Goal: Task Accomplishment & Management: Use online tool/utility

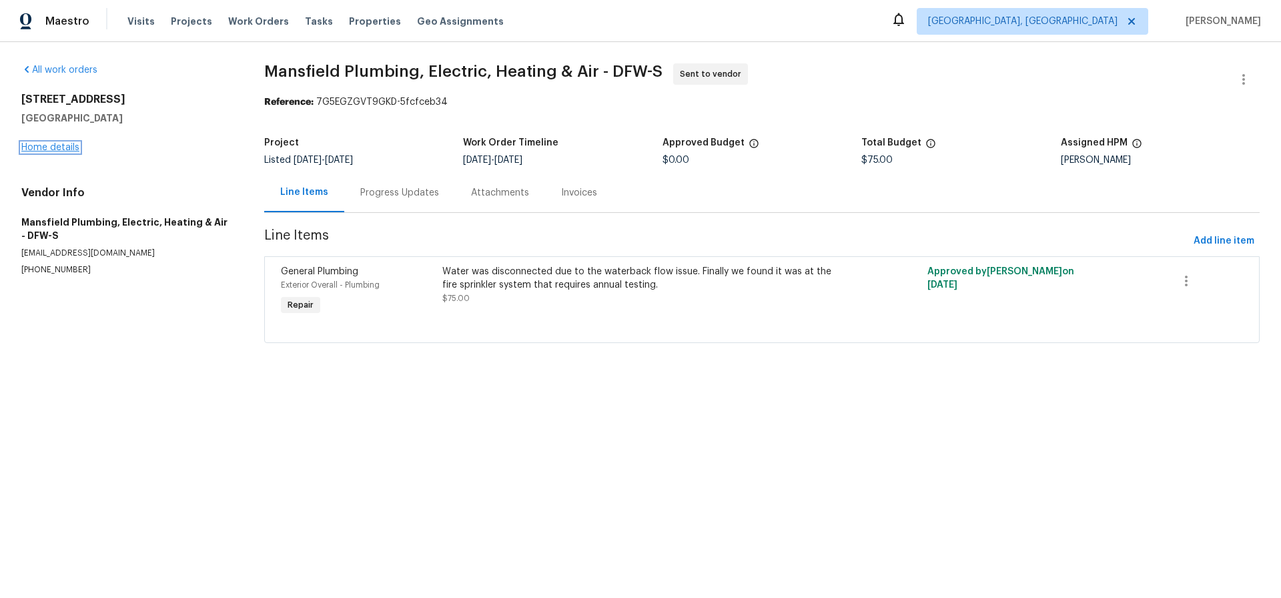
click at [55, 144] on link "Home details" at bounding box center [50, 147] width 58 height 9
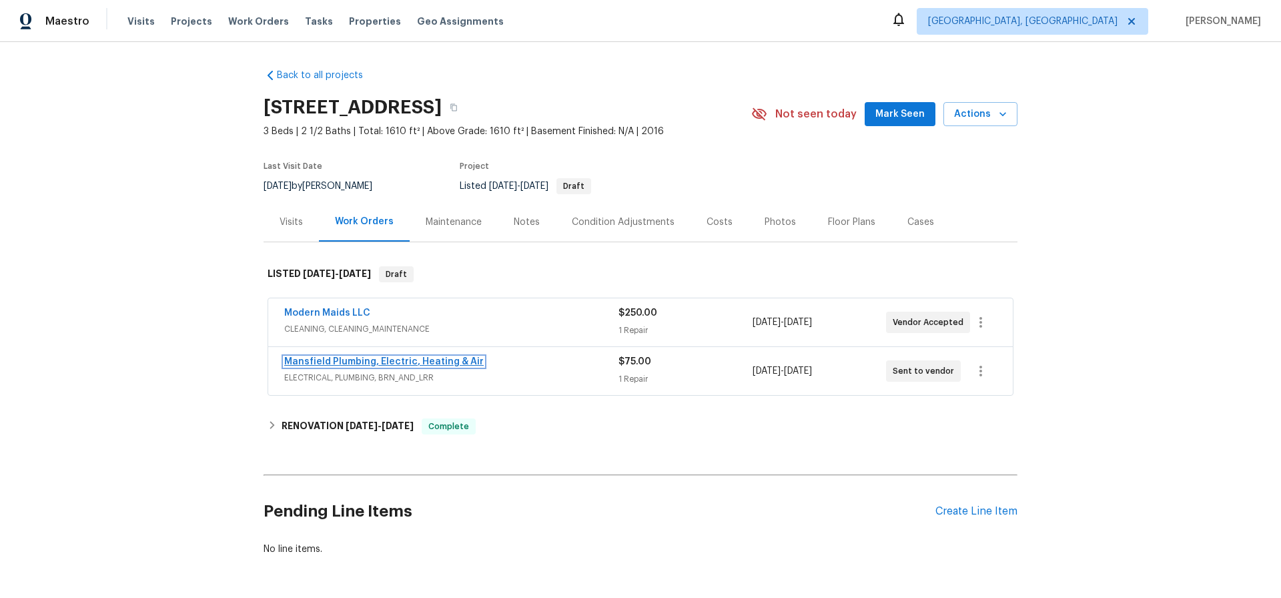
click at [386, 362] on link "Mansfield Plumbing, Electric, Heating & Air" at bounding box center [384, 361] width 200 height 9
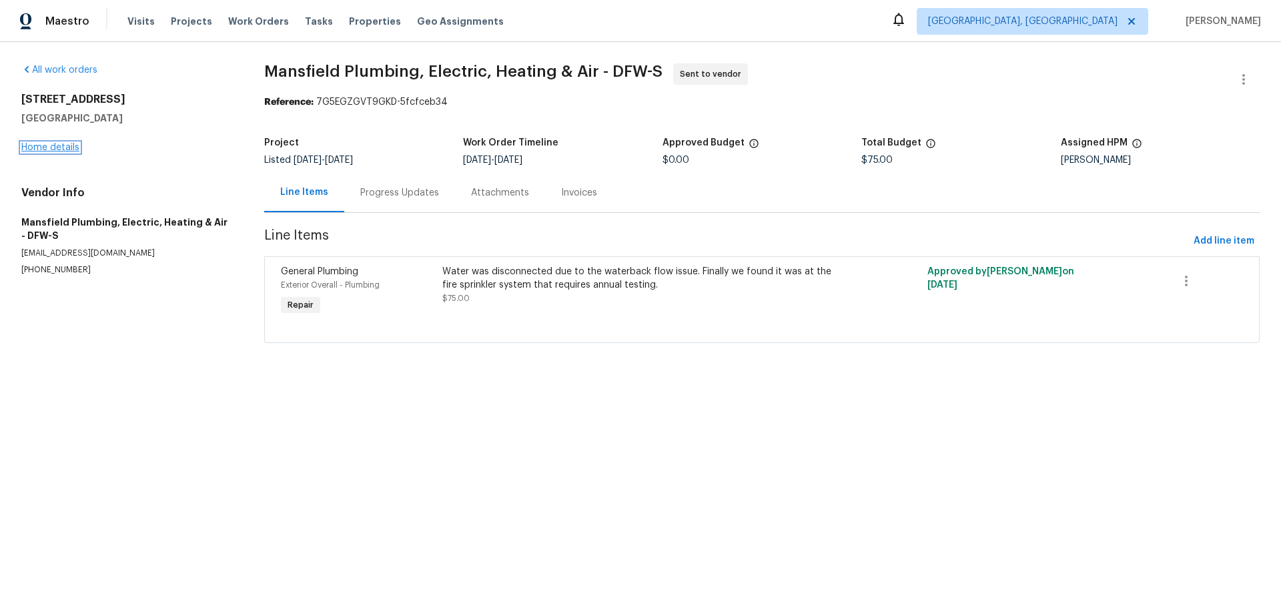
click at [28, 145] on link "Home details" at bounding box center [50, 147] width 58 height 9
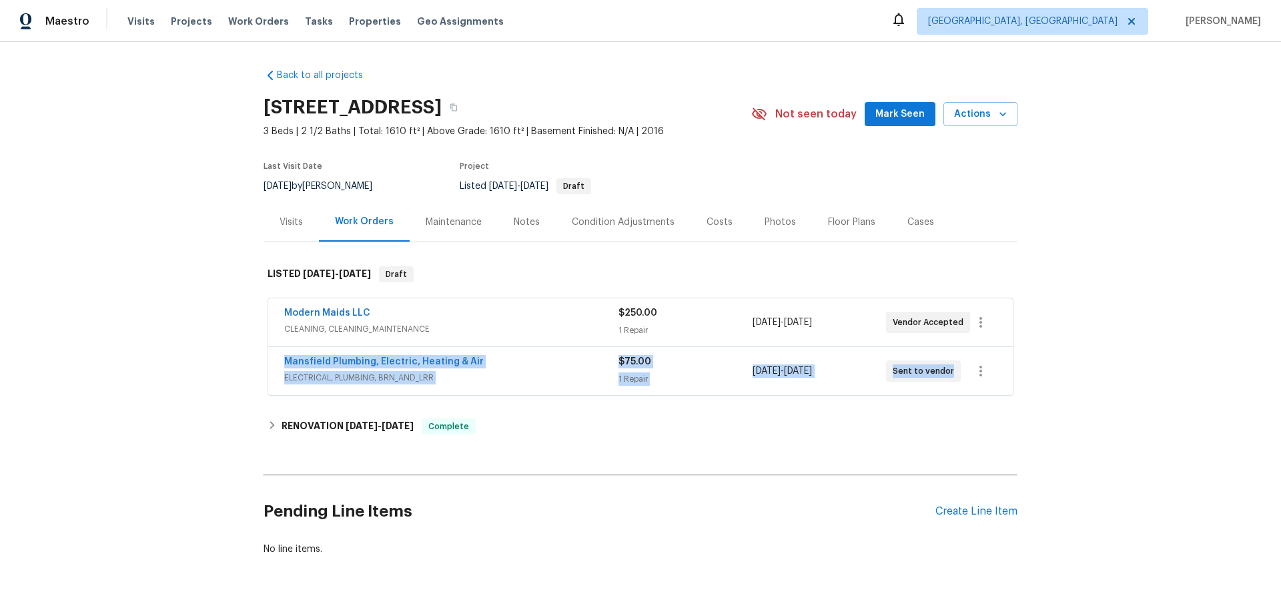
drag, startPoint x: 275, startPoint y: 357, endPoint x: 1026, endPoint y: 386, distance: 752.0
click at [1028, 386] on div "Back to all projects 4224 Tallulah Dr, Plano, TX 75074 3 Beds | 2 1/2 Baths | T…" at bounding box center [640, 320] width 1281 height 556
copy div "Mansfield Plumbing, Electric, Heating & Air ELECTRICAL, PLUMBING, BRN_AND_LRR $…"
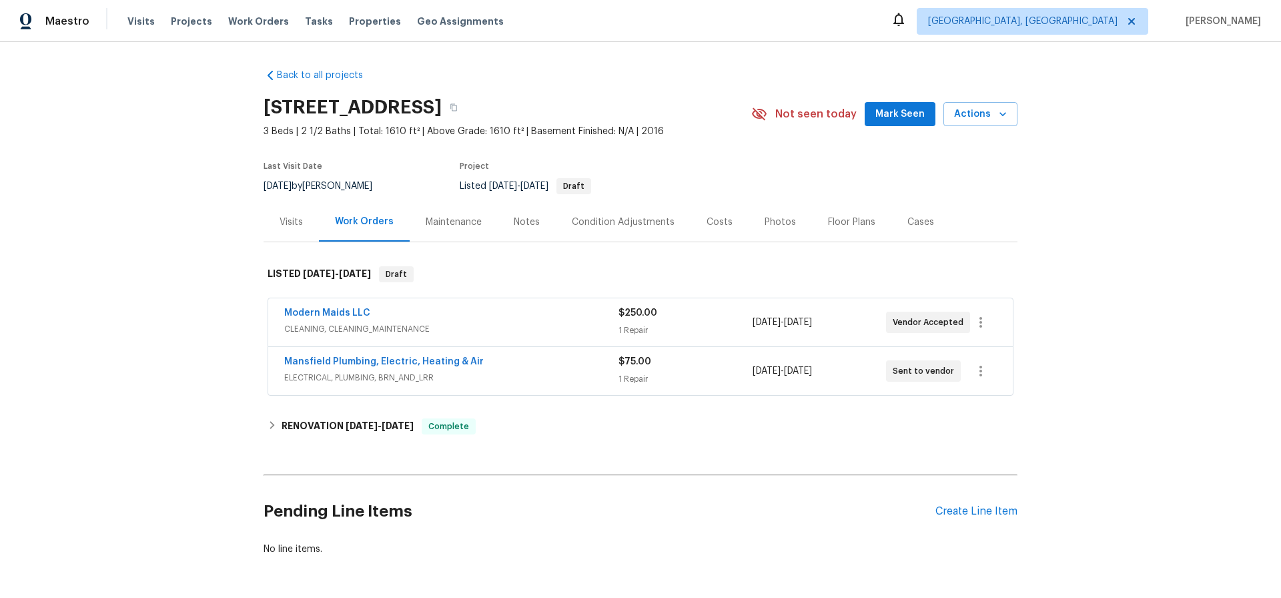
click at [562, 504] on h2 "Pending Line Items" at bounding box center [600, 512] width 672 height 62
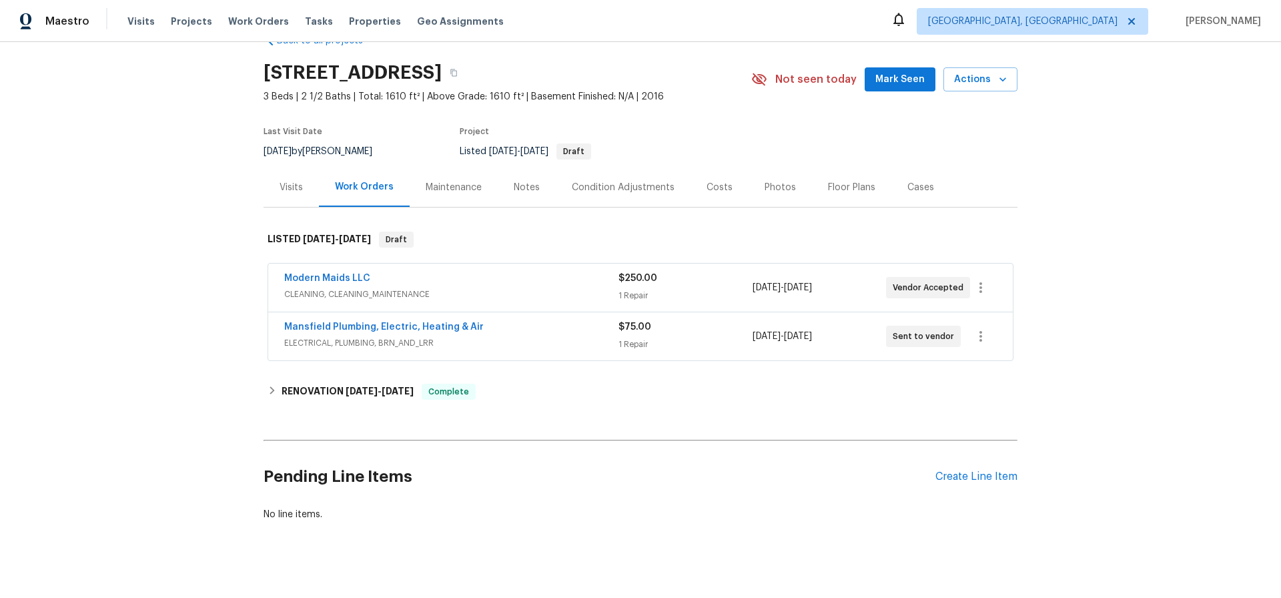
scroll to position [49, 0]
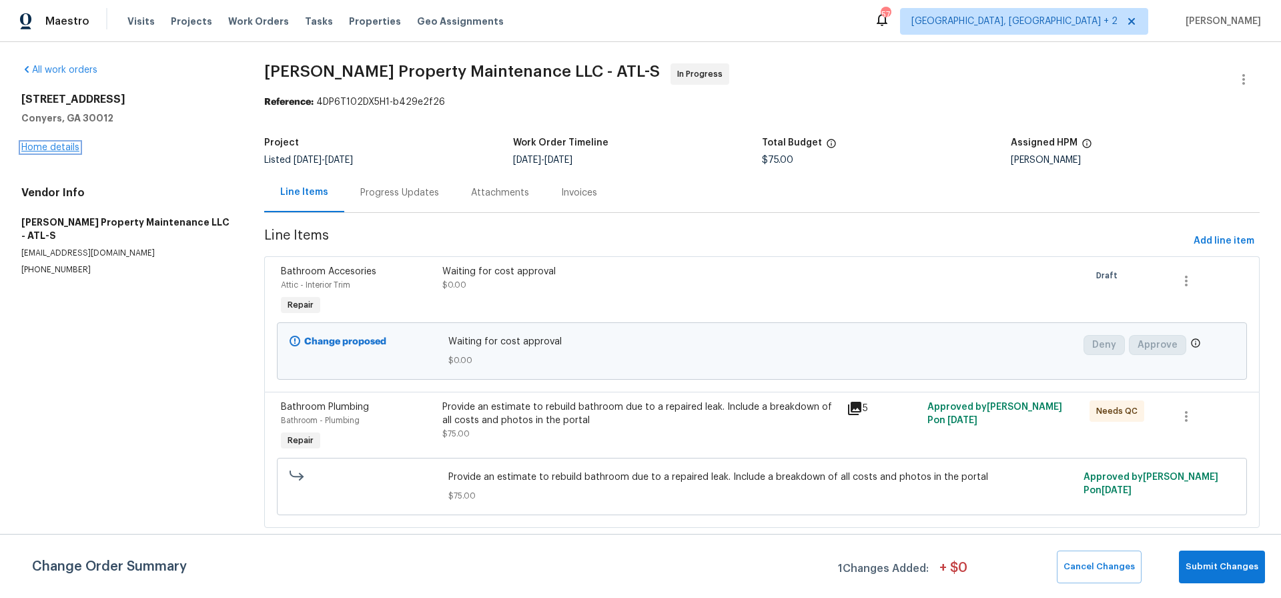
click at [62, 148] on link "Home details" at bounding box center [50, 147] width 58 height 9
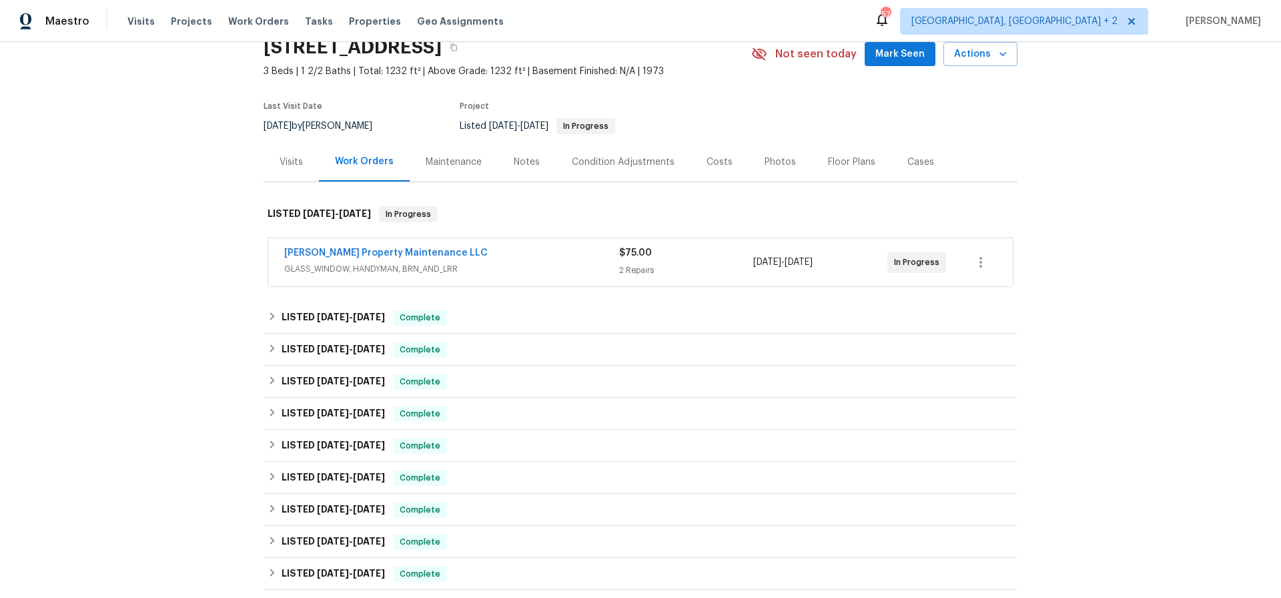
scroll to position [65, 0]
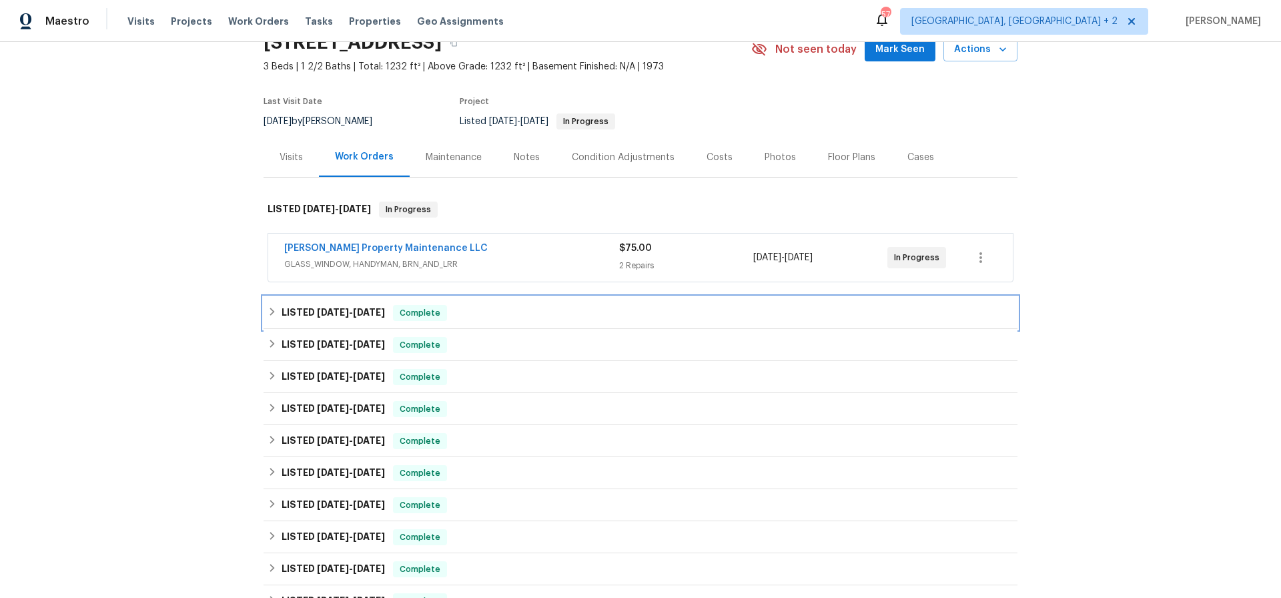
click at [319, 308] on span "8/13/25" at bounding box center [333, 312] width 32 height 9
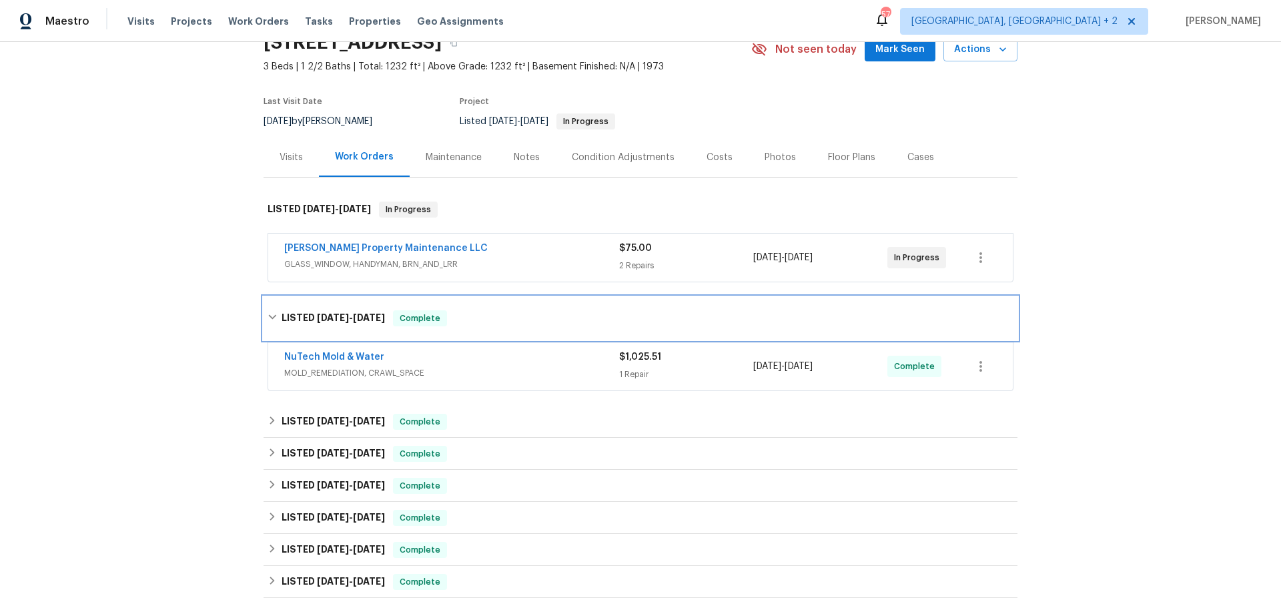
click at [319, 315] on span "8/13/25" at bounding box center [333, 317] width 32 height 9
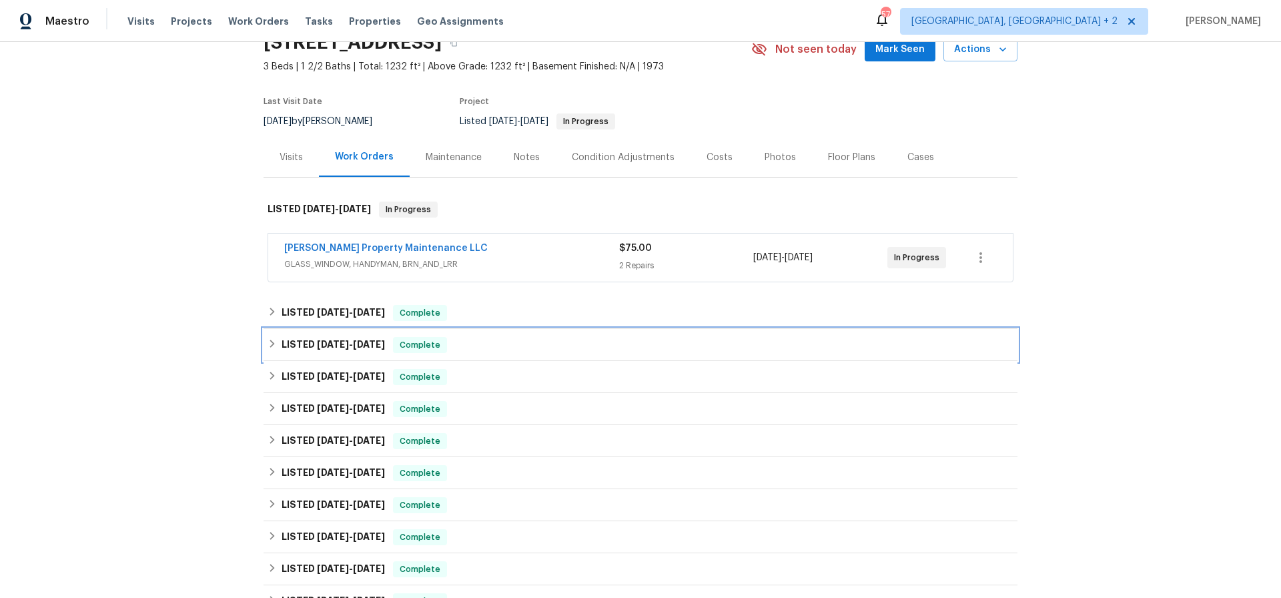
click at [323, 344] on span "7/3/25" at bounding box center [333, 344] width 32 height 9
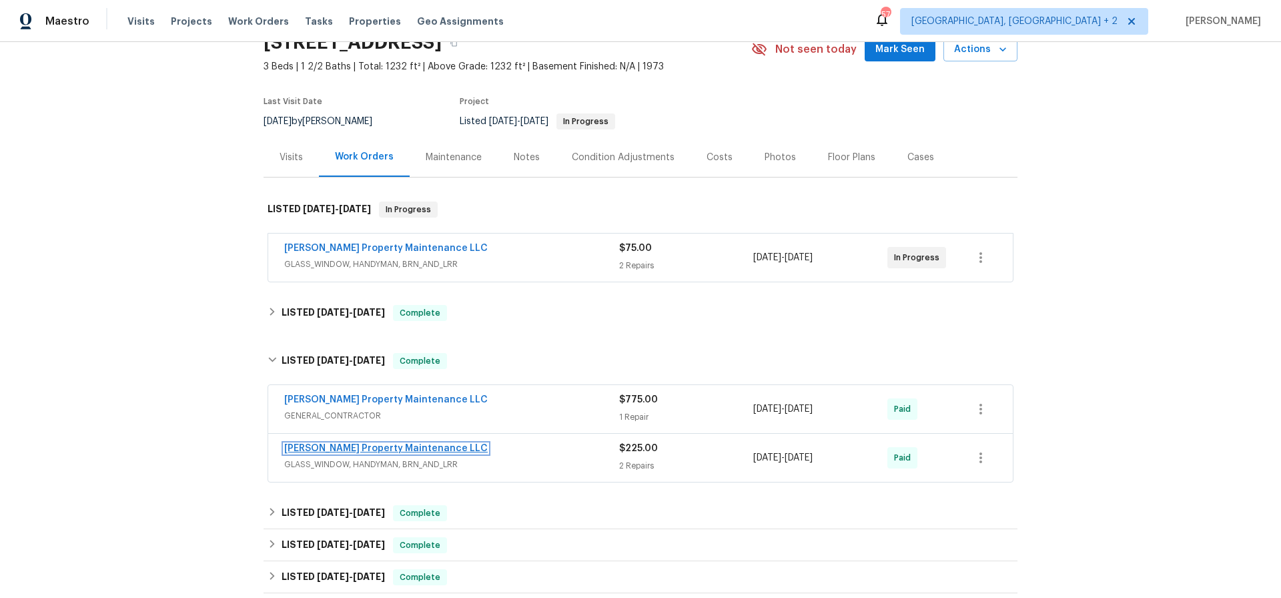
click at [370, 447] on link "Glen Property Maintenance LLC" at bounding box center [386, 448] width 204 height 9
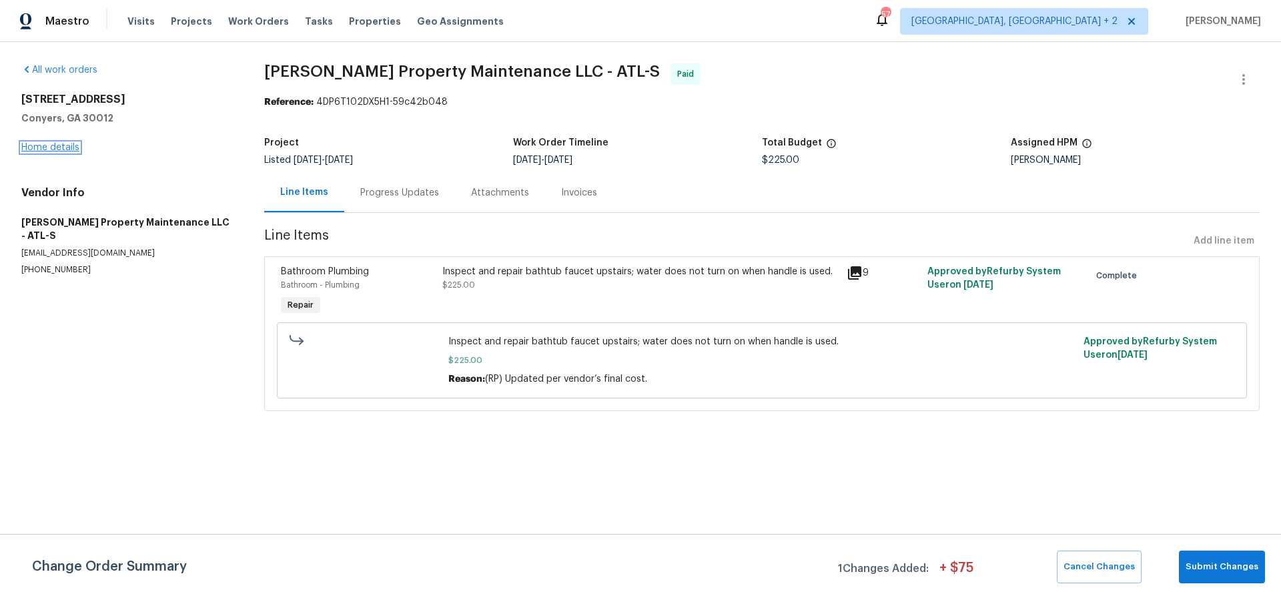
click at [61, 148] on link "Home details" at bounding box center [50, 147] width 58 height 9
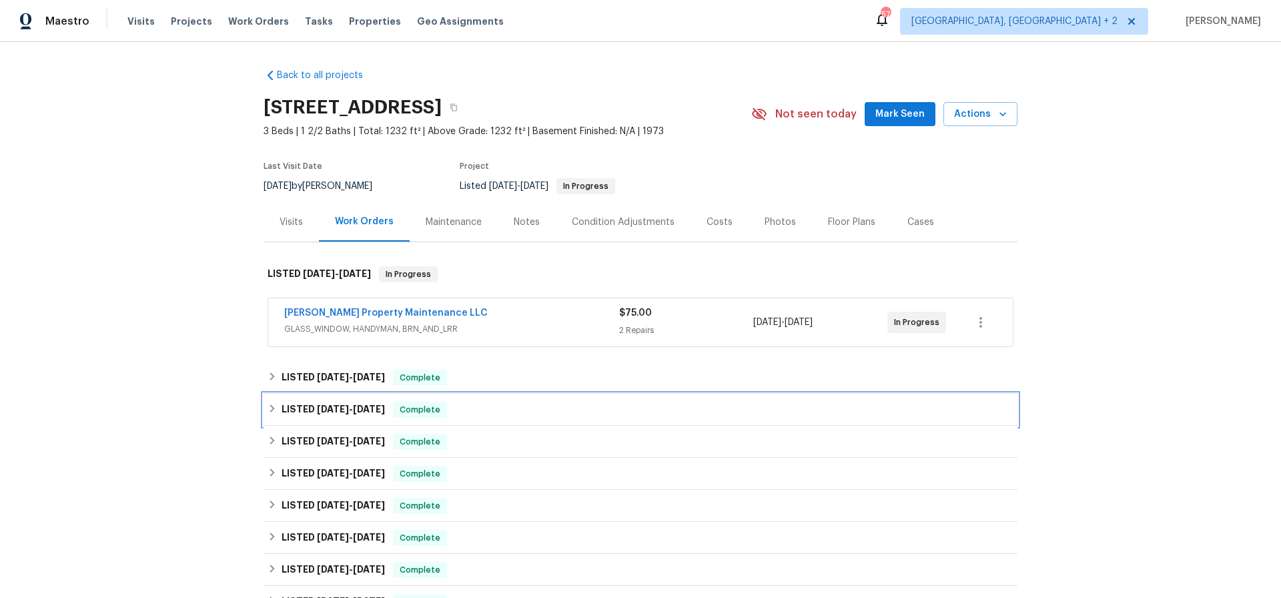
click at [366, 412] on span "7/25/25" at bounding box center [369, 408] width 32 height 9
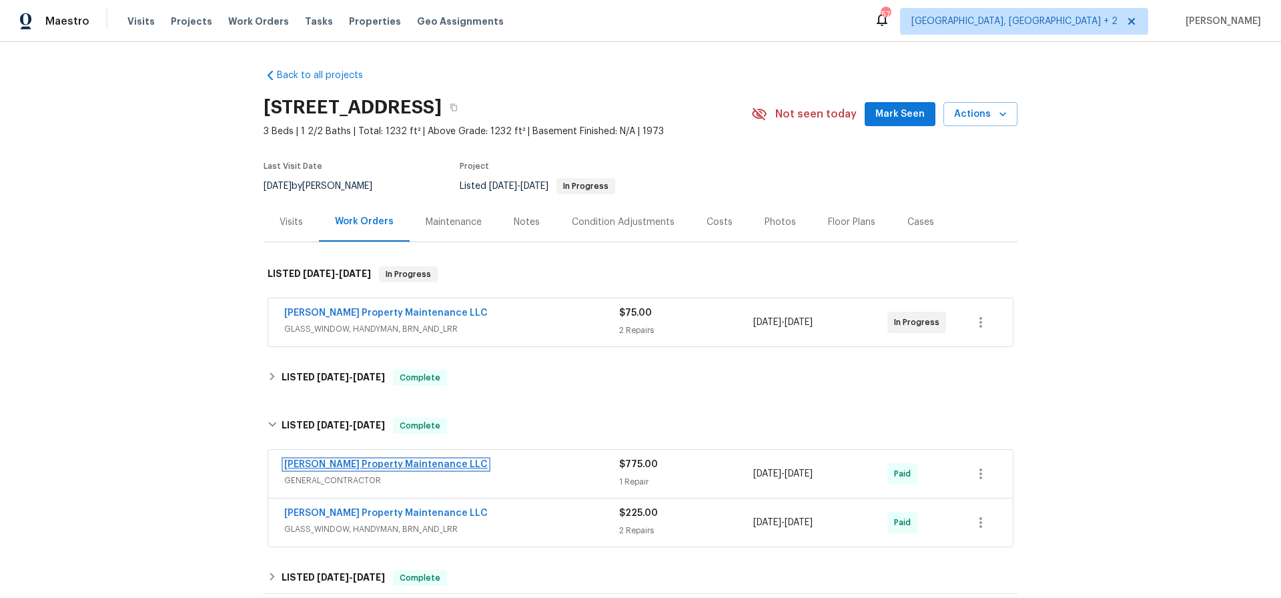
click at [368, 462] on link "[PERSON_NAME] Property Maintenance LLC" at bounding box center [386, 464] width 204 height 9
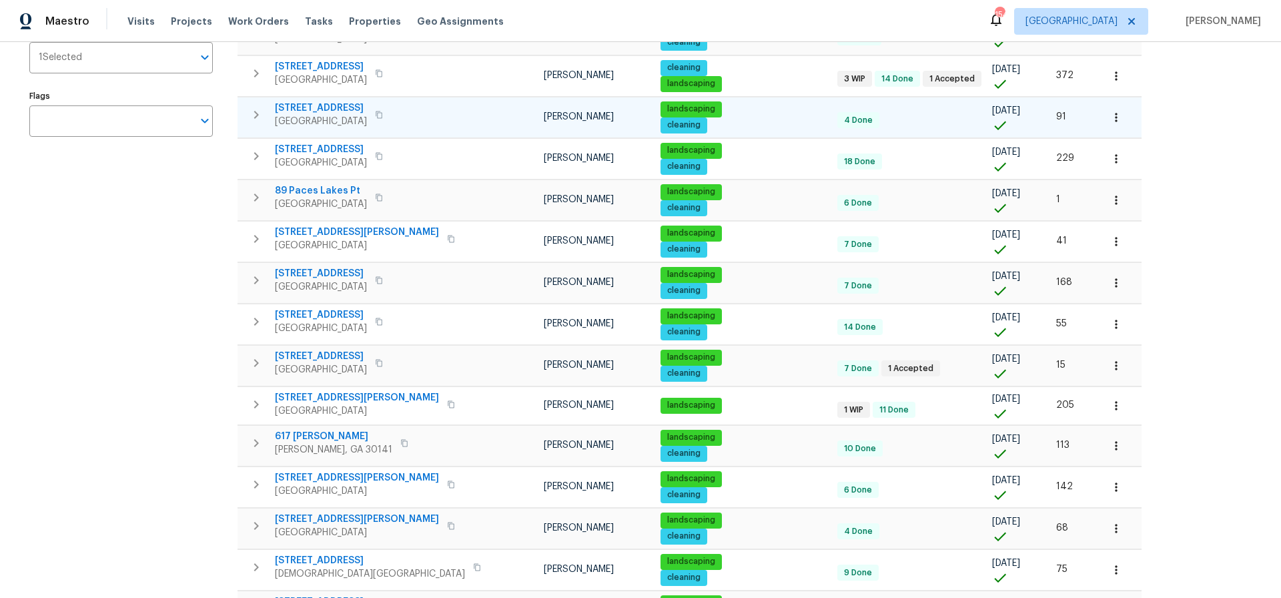
scroll to position [235, 0]
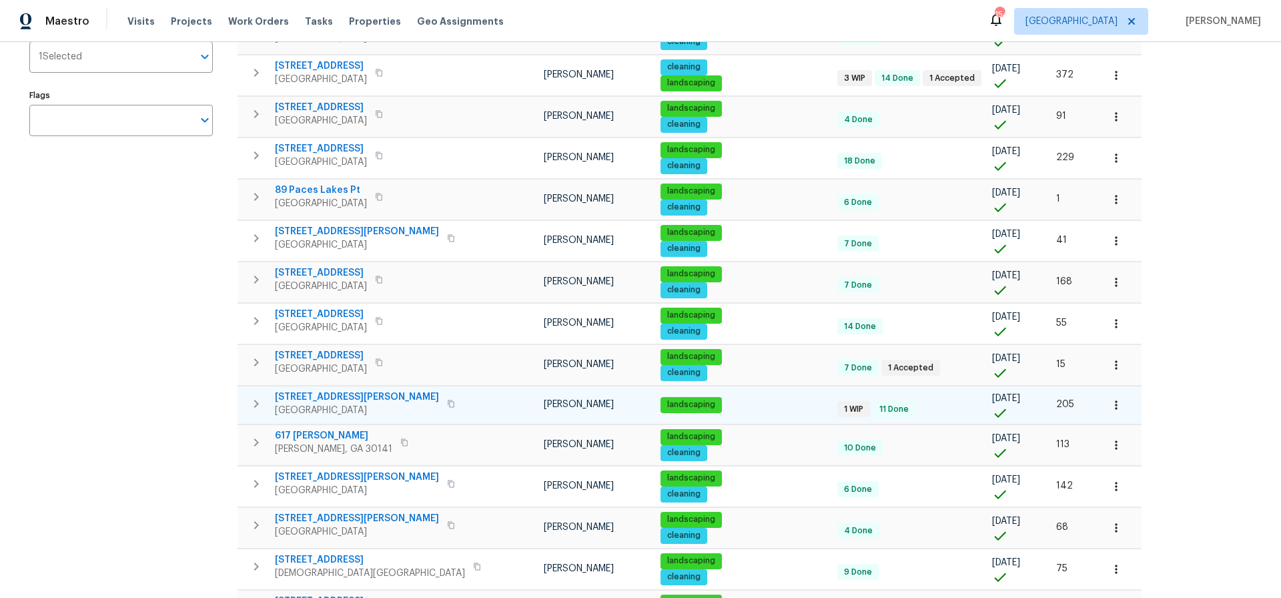
click at [301, 398] on span "[STREET_ADDRESS][PERSON_NAME]" at bounding box center [357, 396] width 164 height 13
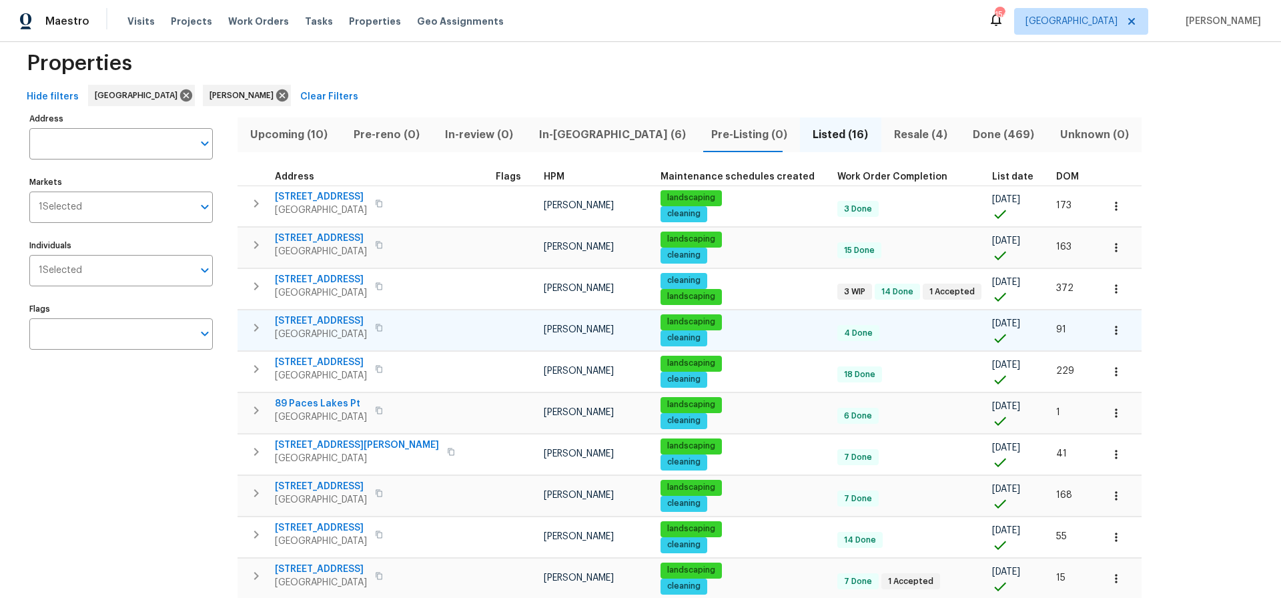
scroll to position [0, 0]
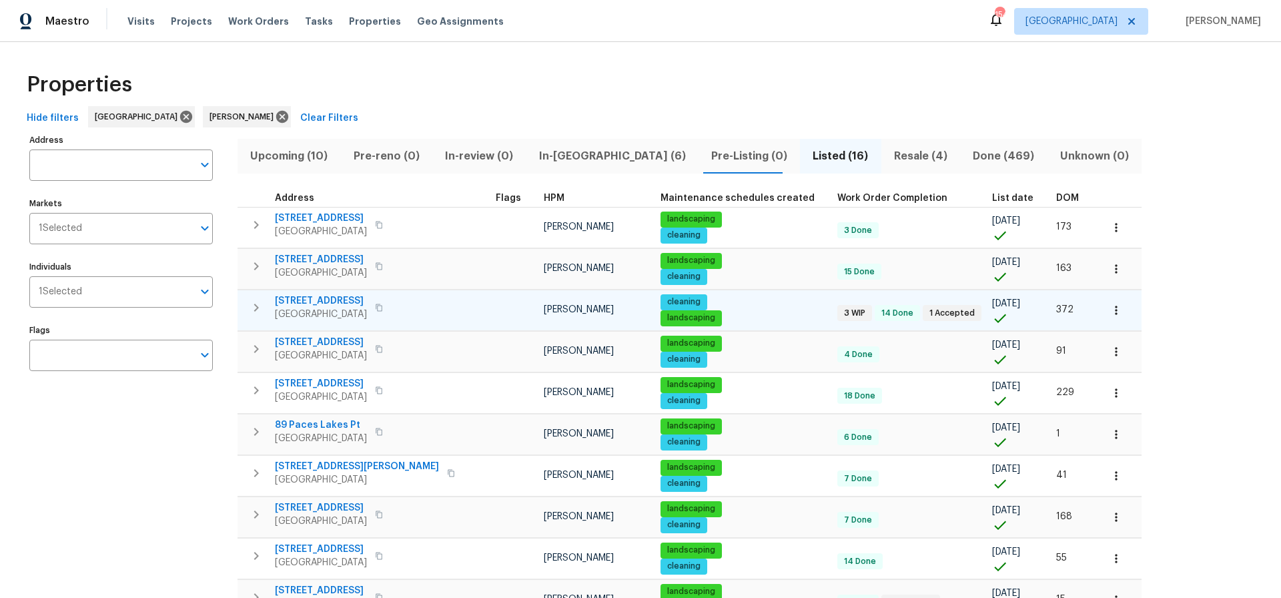
click at [319, 302] on span "[STREET_ADDRESS]" at bounding box center [321, 300] width 92 height 13
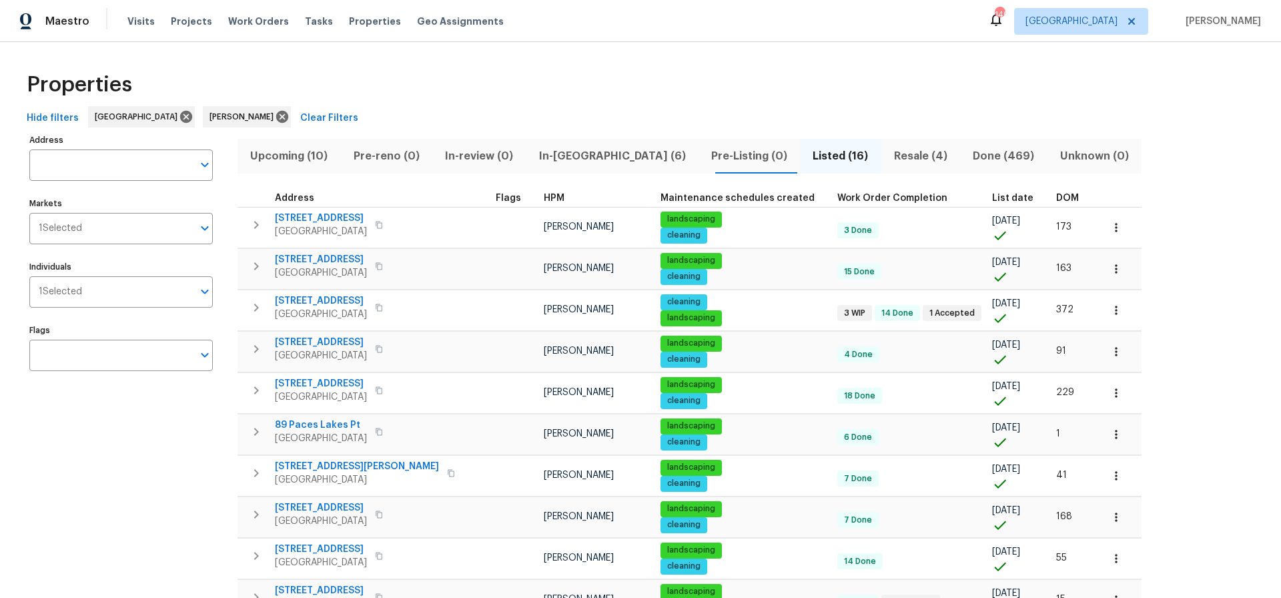
click at [565, 154] on span "In-reno (6)" at bounding box center [612, 156] width 156 height 19
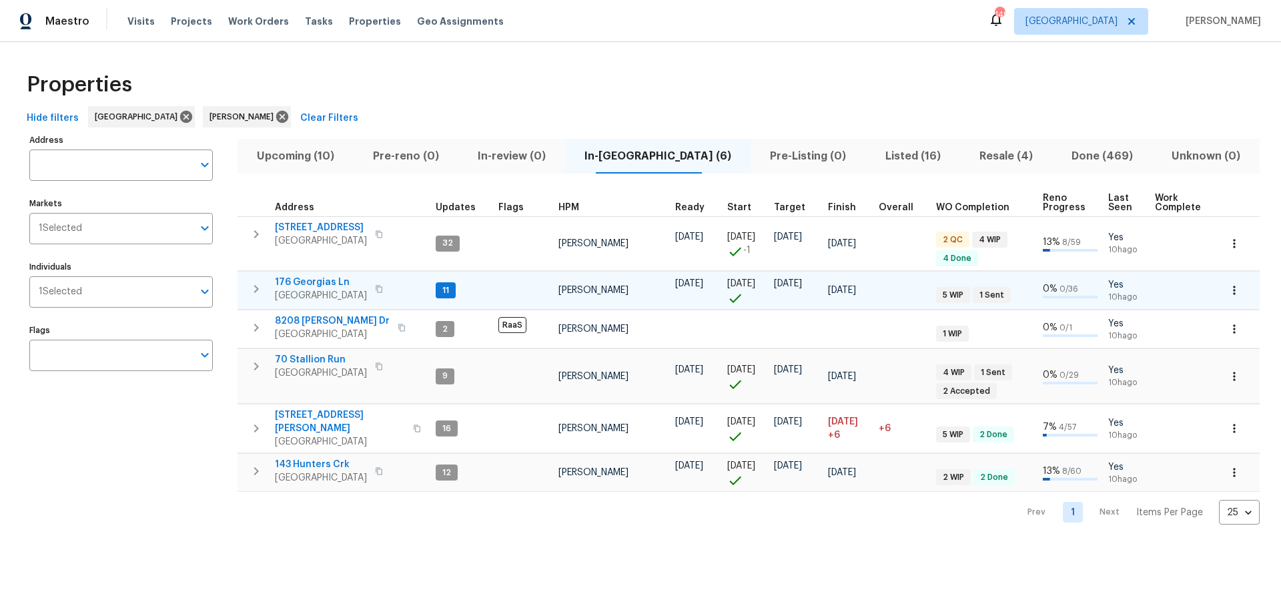
click at [308, 279] on span "176 Georgias Ln" at bounding box center [321, 282] width 92 height 13
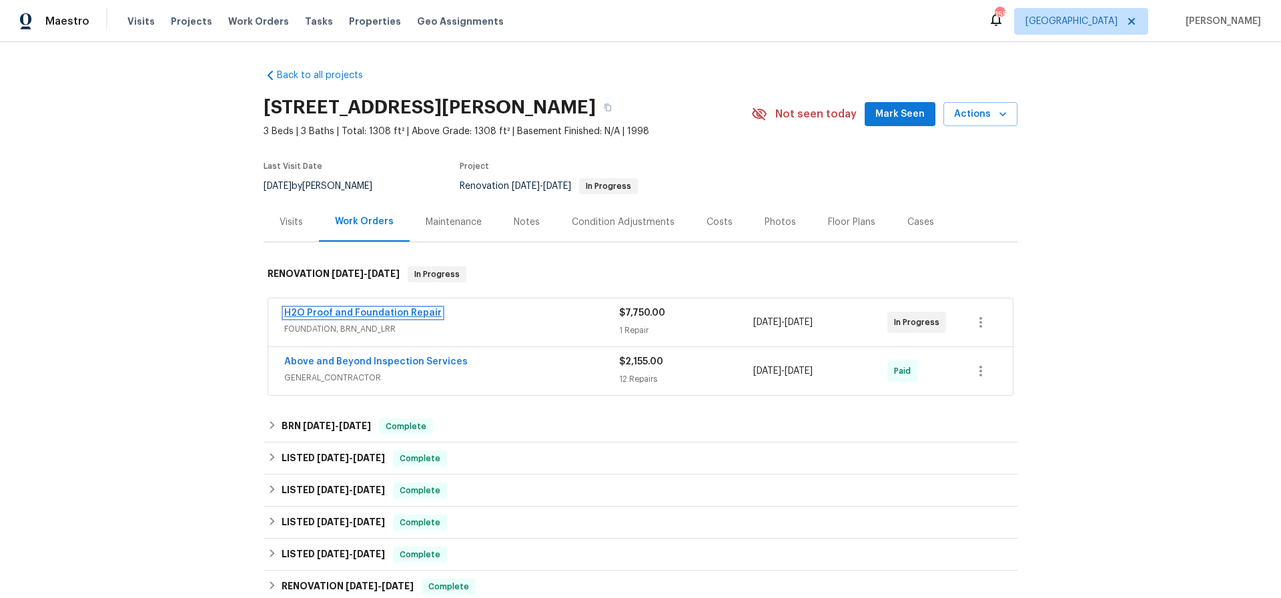
click at [372, 312] on link "H2O Proof and Foundation Repair" at bounding box center [362, 312] width 157 height 9
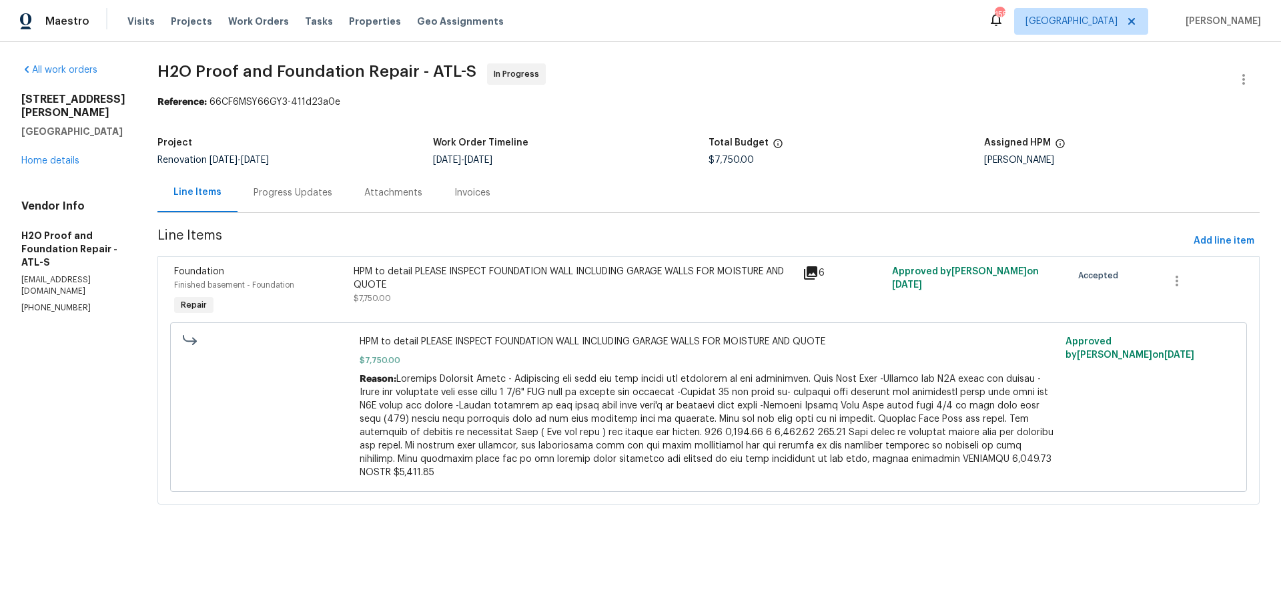
click at [254, 195] on div "Progress Updates" at bounding box center [293, 192] width 79 height 13
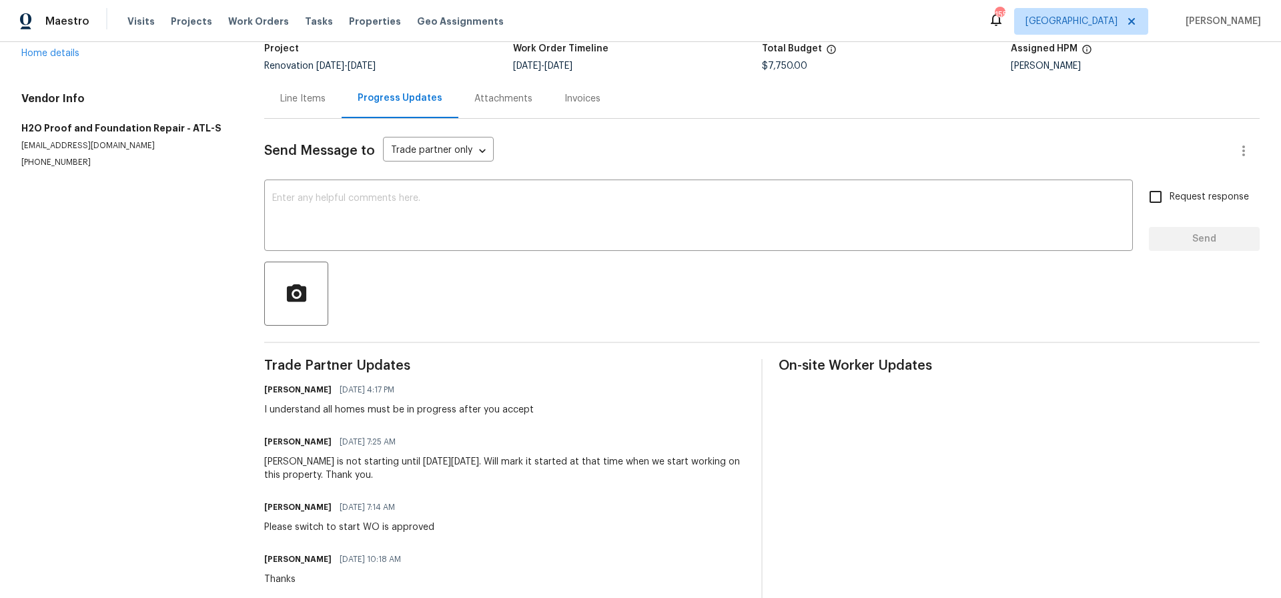
scroll to position [89, 0]
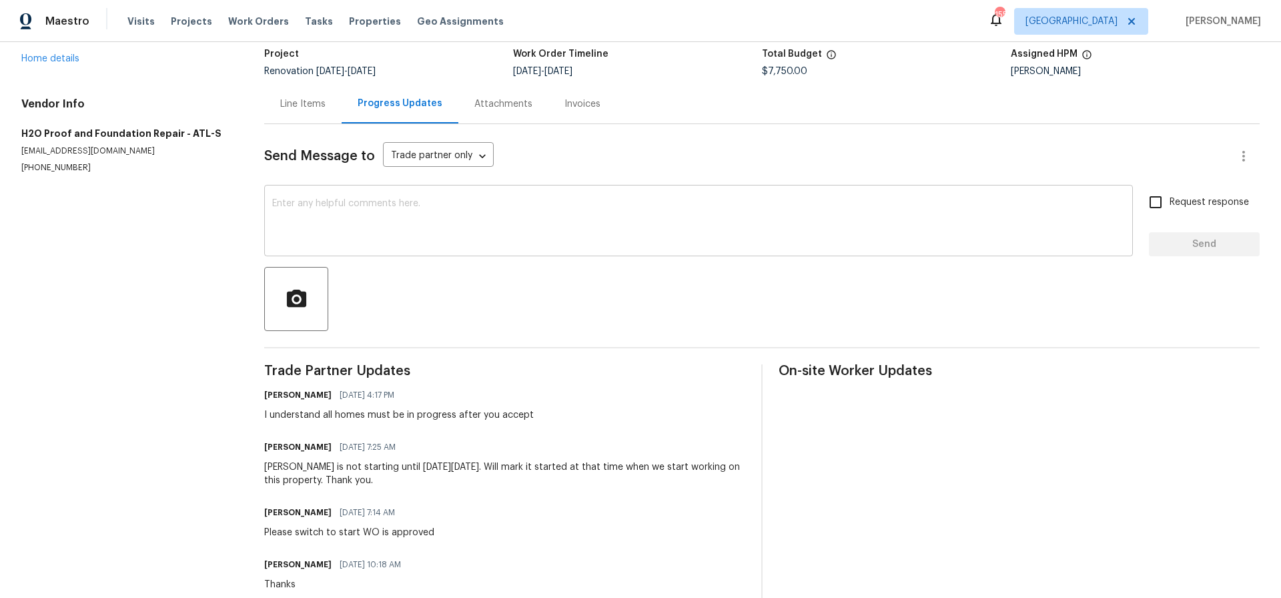
click at [290, 198] on div "x ​" at bounding box center [698, 222] width 869 height 68
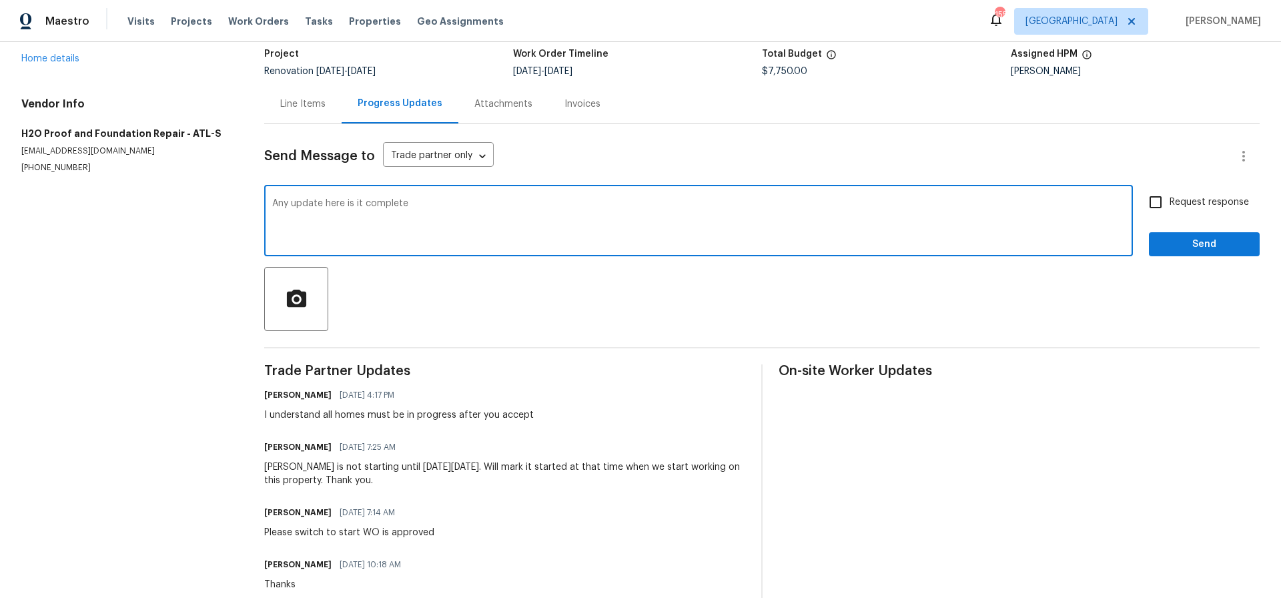
type textarea "Any update here is it complete"
click at [1159, 203] on input "Request response" at bounding box center [1156, 202] width 28 height 28
checkbox input "true"
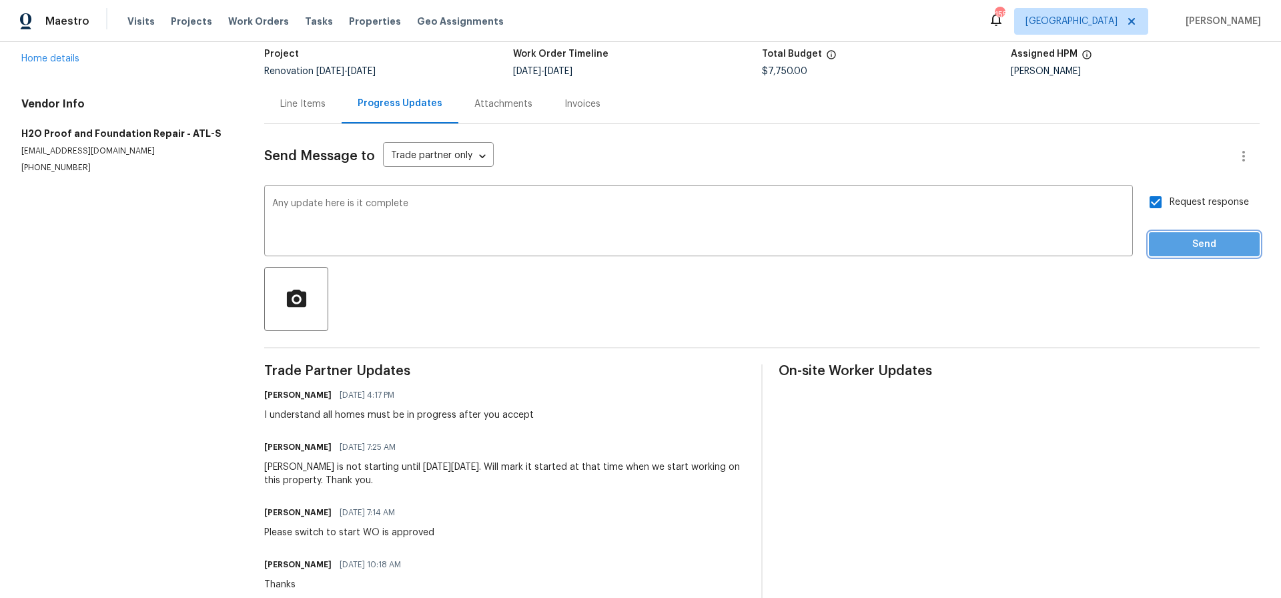
click at [1197, 242] on span "Send" at bounding box center [1204, 244] width 89 height 17
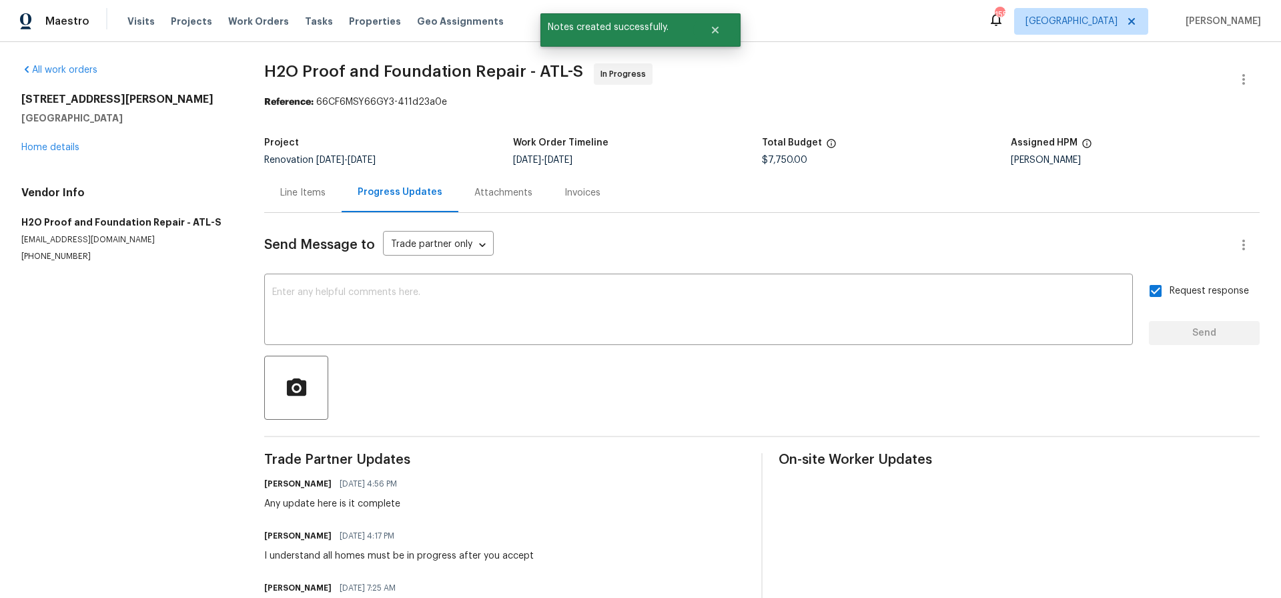
click at [300, 192] on div "Line Items" at bounding box center [302, 192] width 45 height 13
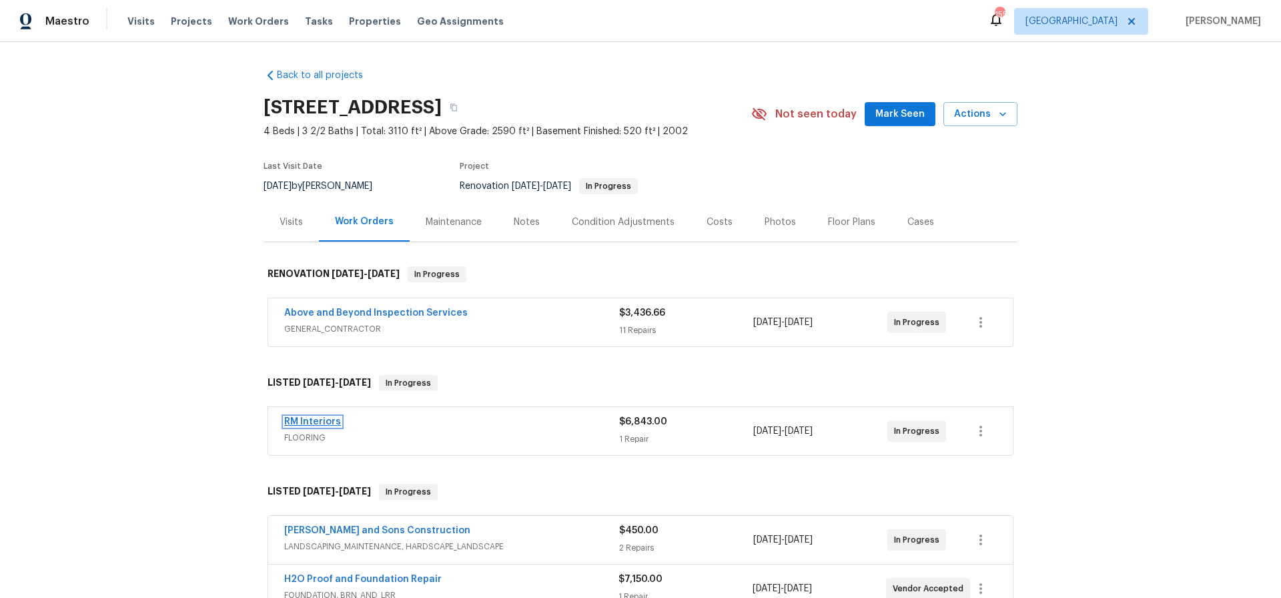
click at [304, 417] on link "RM Interiors" at bounding box center [312, 421] width 57 height 9
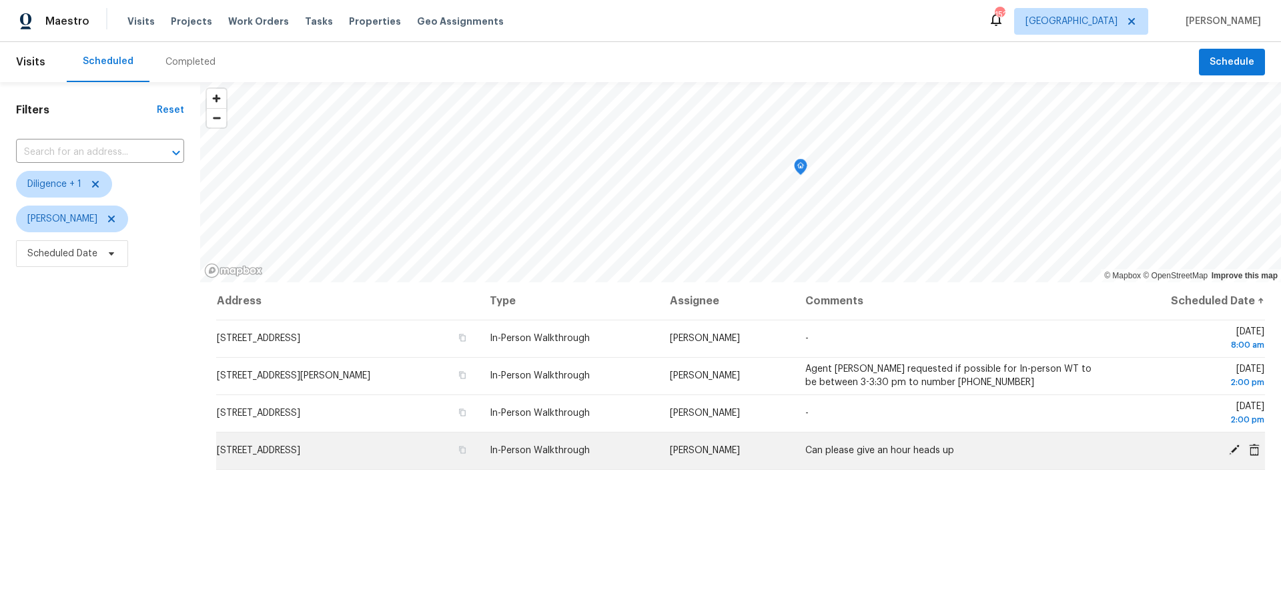
drag, startPoint x: 214, startPoint y: 448, endPoint x: 431, endPoint y: 457, distance: 217.1
click at [431, 457] on div "Address Type Assignee Comments Scheduled Date ↑ 11 Melleray Ct, Villa Rica, GA …" at bounding box center [740, 521] width 1081 height 478
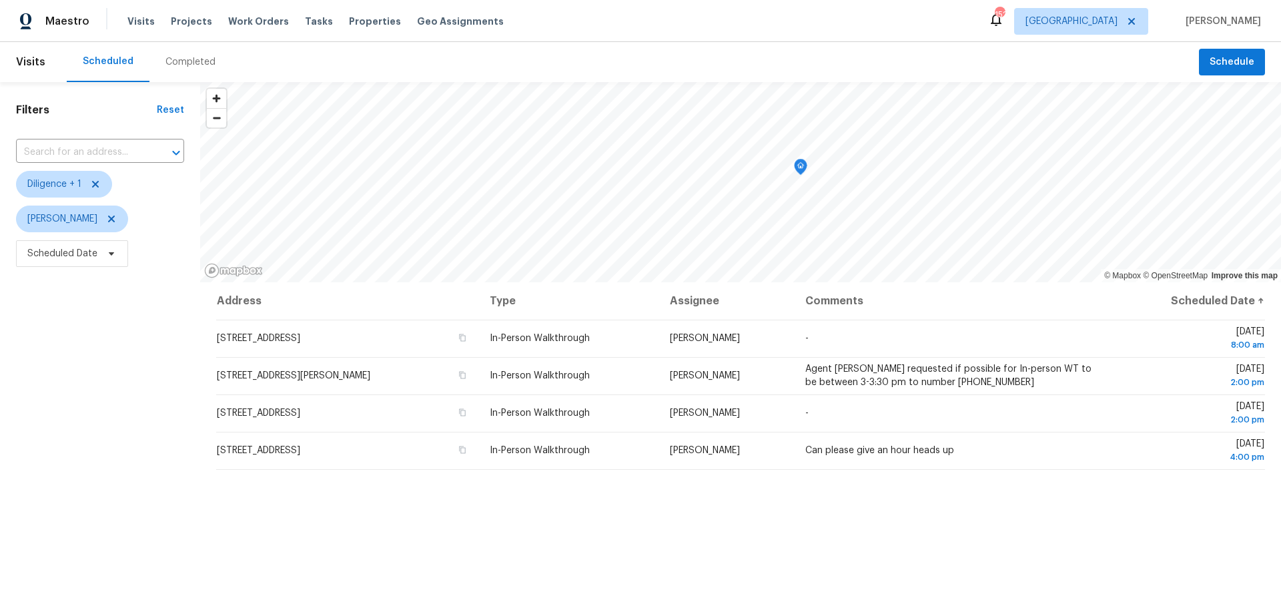
click at [135, 483] on div "Filters Reset ​ Diligence + 1 Mirsad Srna Scheduled Date" at bounding box center [100, 421] width 200 height 679
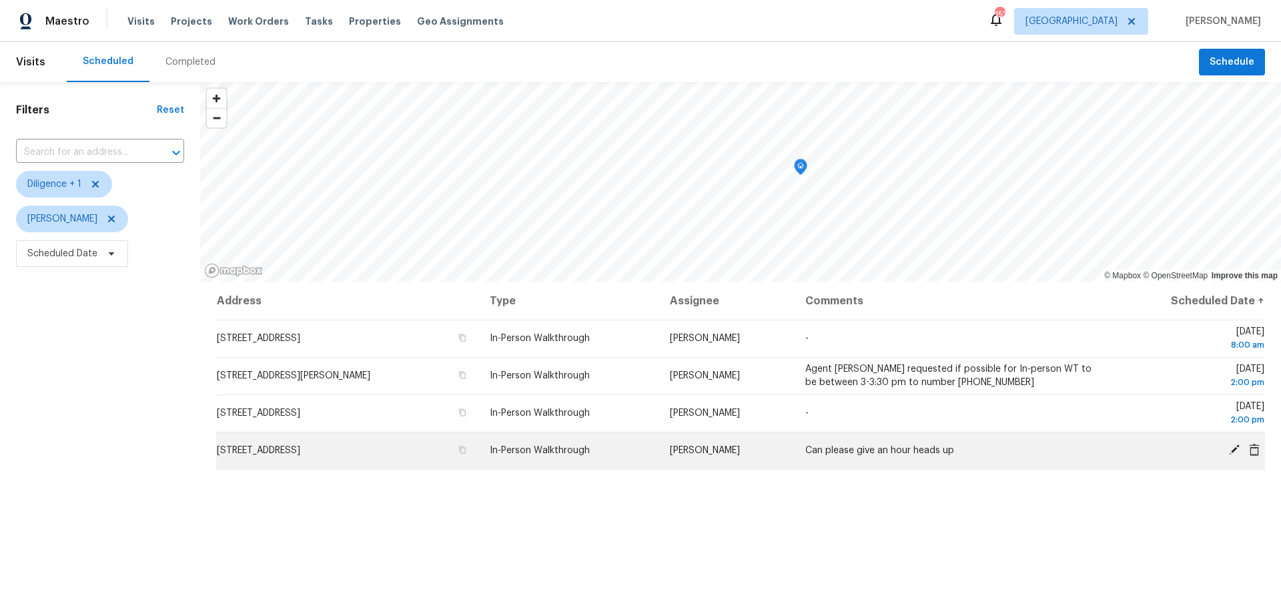
drag, startPoint x: 218, startPoint y: 446, endPoint x: 442, endPoint y: 447, distance: 224.2
click at [442, 447] on td "2643 Neighborhood Walk S, Villa Rica, GA 30180" at bounding box center [347, 450] width 263 height 37
drag, startPoint x: 218, startPoint y: 448, endPoint x: 437, endPoint y: 460, distance: 219.9
click at [437, 460] on td "[STREET_ADDRESS]" at bounding box center [347, 450] width 263 height 37
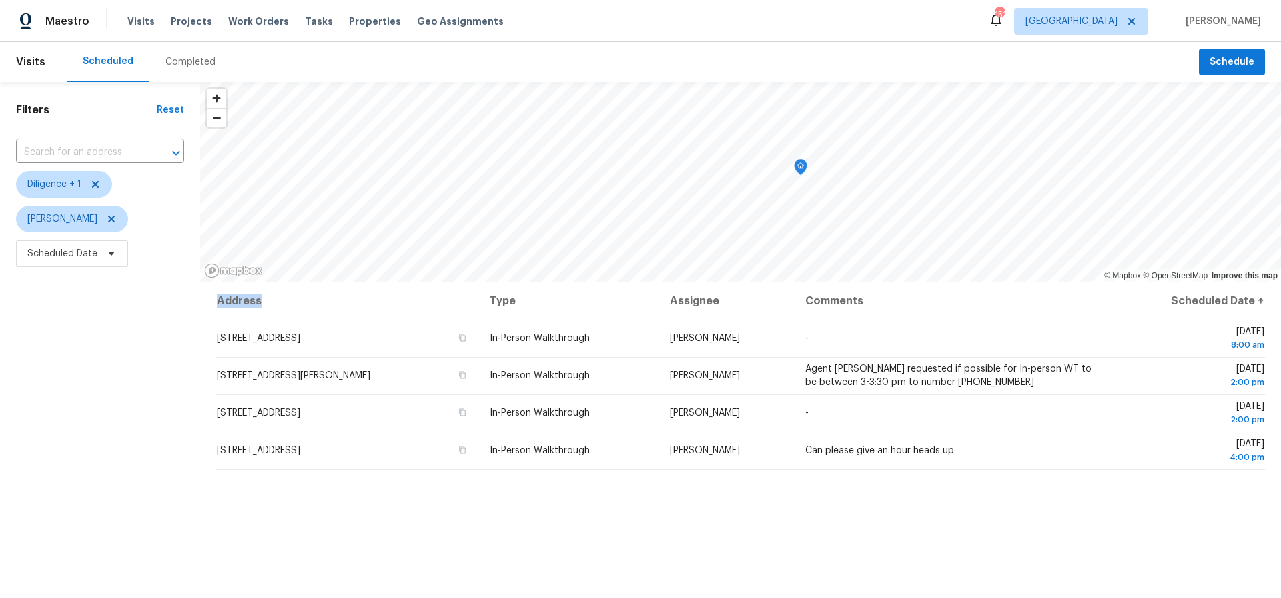
drag, startPoint x: 210, startPoint y: 446, endPoint x: 347, endPoint y: 307, distance: 194.9
click at [347, 307] on div "Address Type Assignee Comments Scheduled Date ↑ 11 Melleray Ct, Villa Rica, GA …" at bounding box center [740, 521] width 1081 height 478
click at [347, 307] on th "Address" at bounding box center [347, 300] width 263 height 37
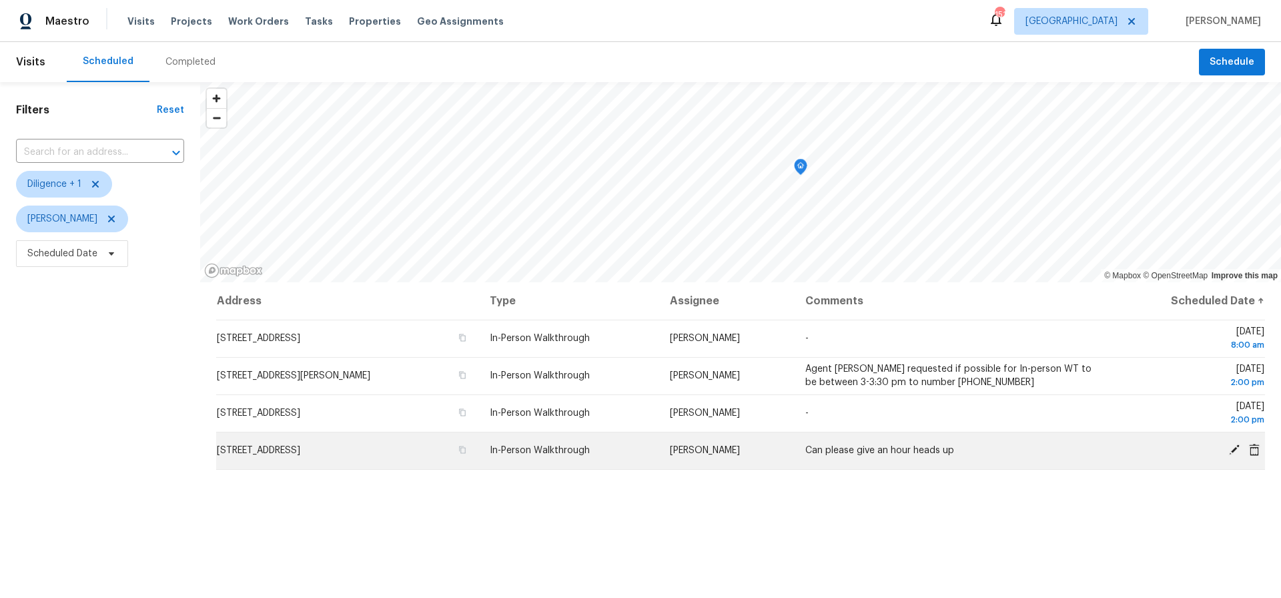
drag, startPoint x: 446, startPoint y: 451, endPoint x: 243, endPoint y: 448, distance: 203.6
click at [243, 448] on td "2643 Neighborhood Walk S, Villa Rica, GA 30180" at bounding box center [347, 450] width 263 height 37
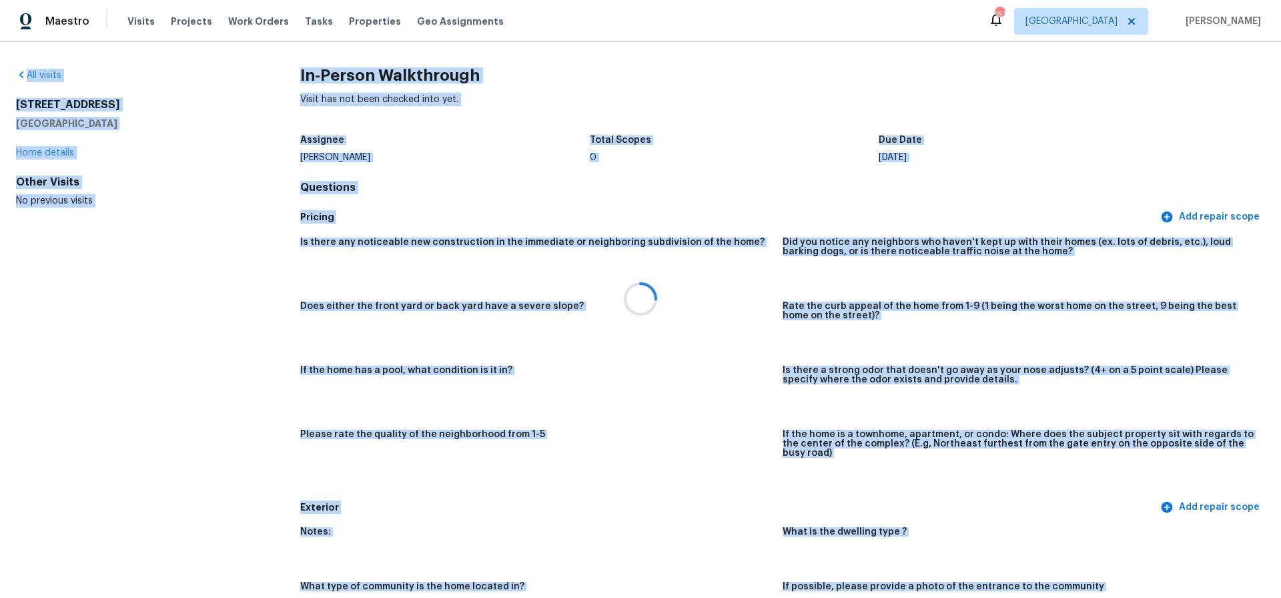
drag, startPoint x: 241, startPoint y: 449, endPoint x: 232, endPoint y: 449, distance: 8.7
click at [238, 450] on html "Maestro Visits Projects Work Orders Tasks Properties Geo Assignments 151 Atlant…" at bounding box center [640, 299] width 1281 height 598
click at [91, 254] on div at bounding box center [640, 299] width 1281 height 598
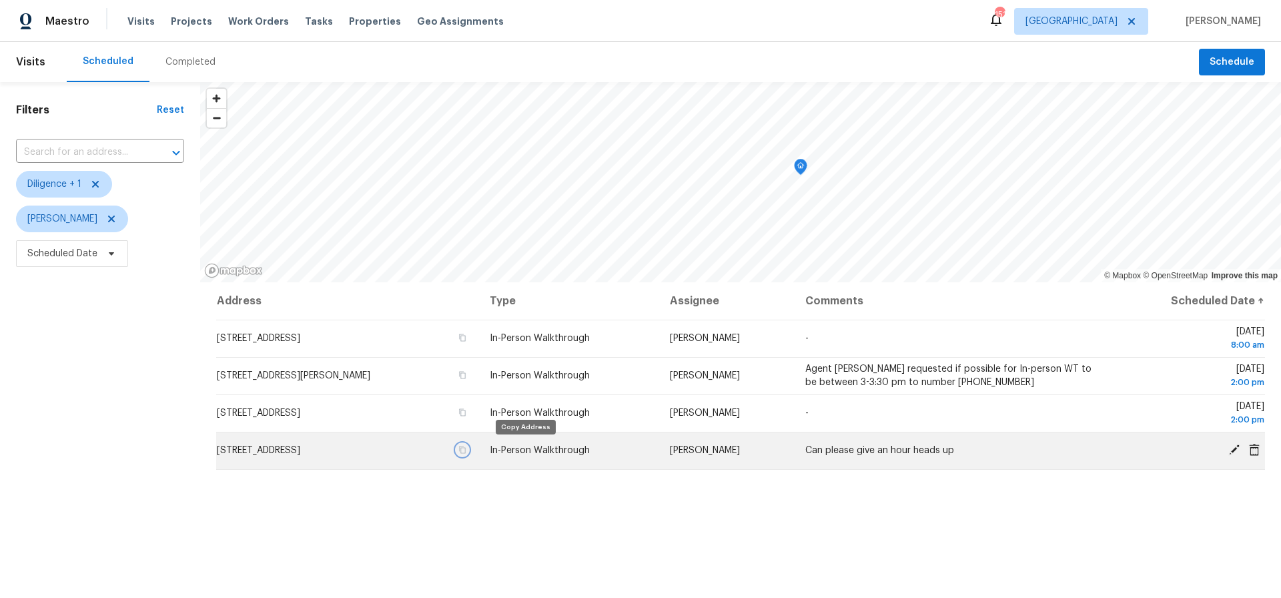
click at [466, 451] on icon "button" at bounding box center [462, 450] width 8 height 8
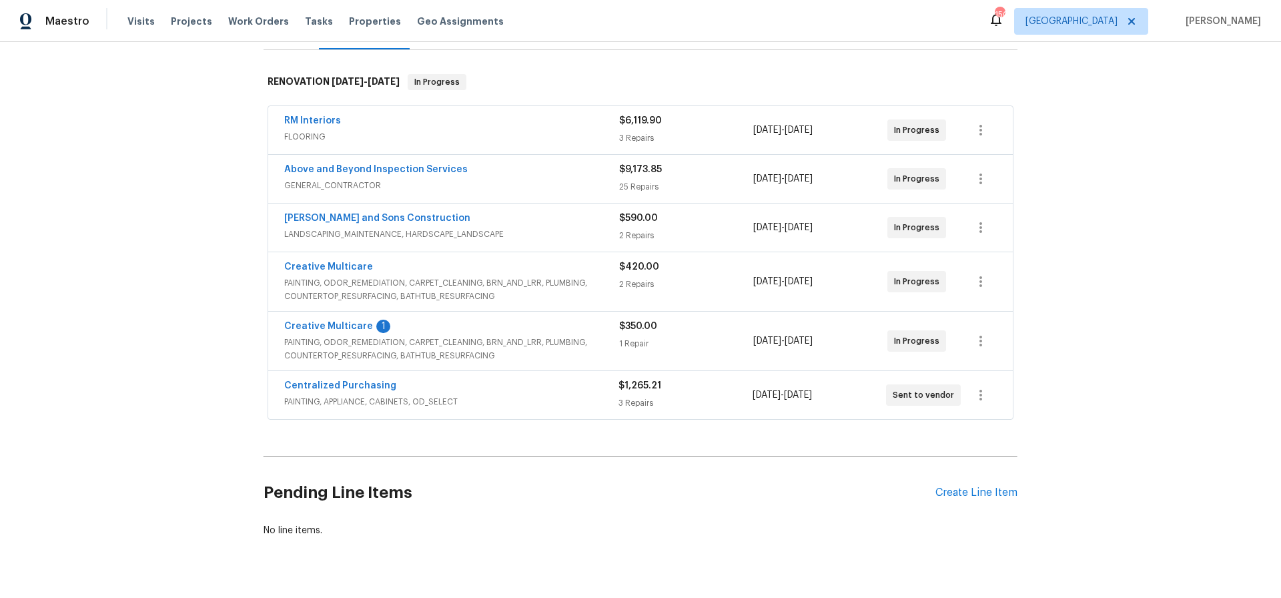
scroll to position [222, 0]
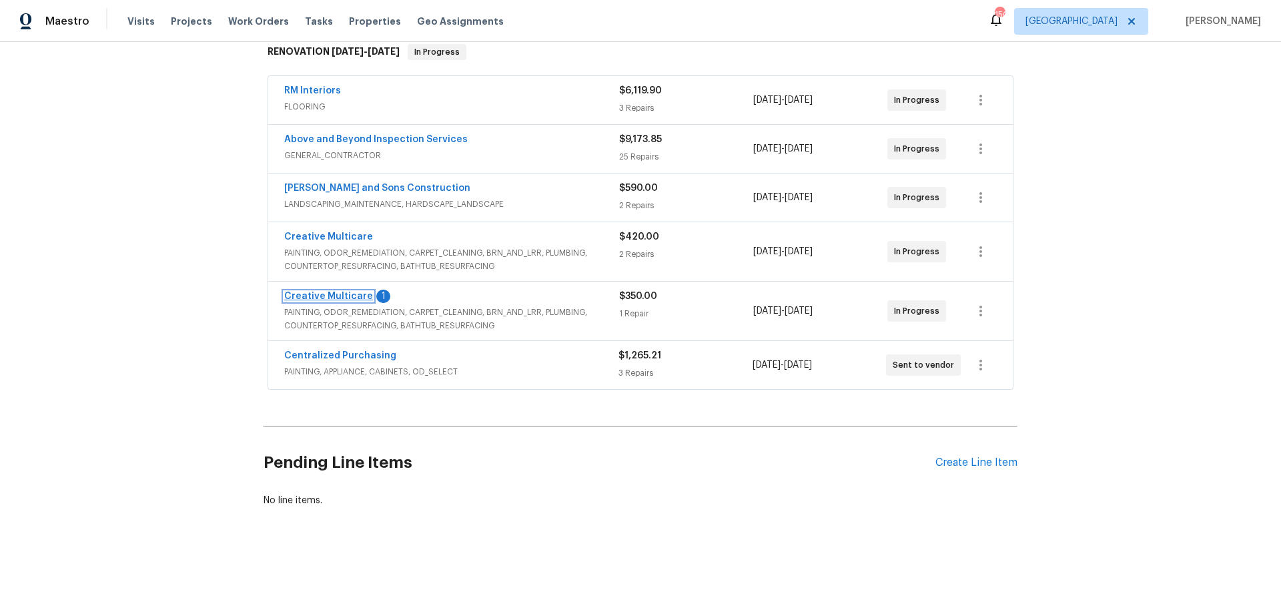
click at [318, 295] on link "Creative Multicare" at bounding box center [328, 296] width 89 height 9
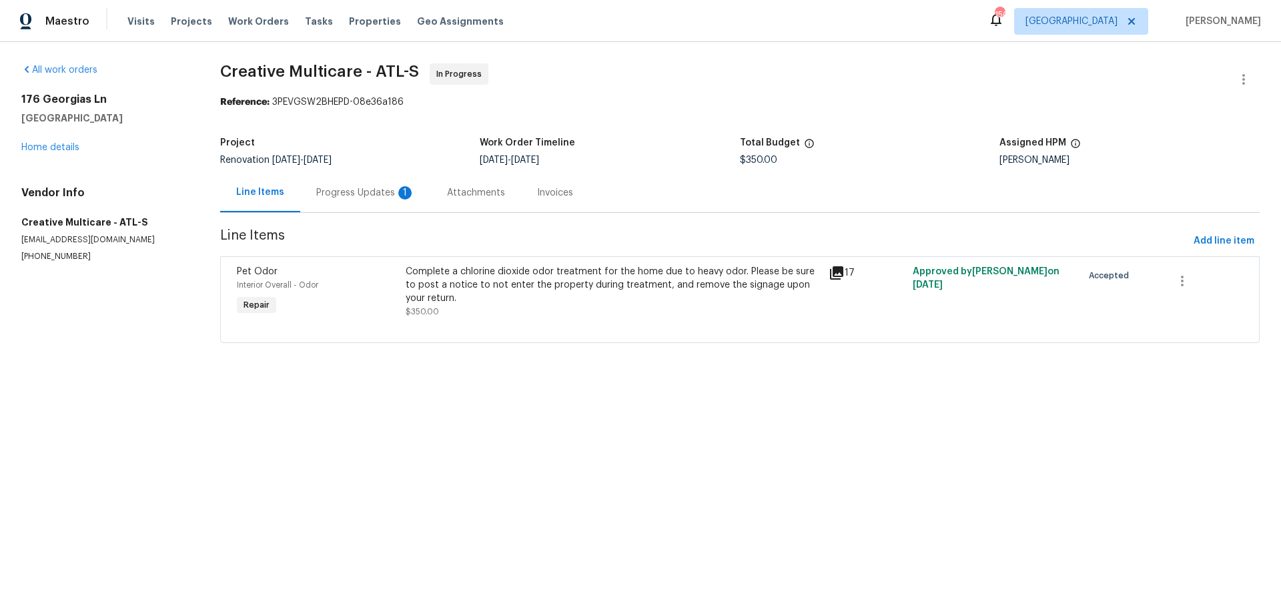
click at [358, 194] on div "Progress Updates 1" at bounding box center [365, 192] width 99 height 13
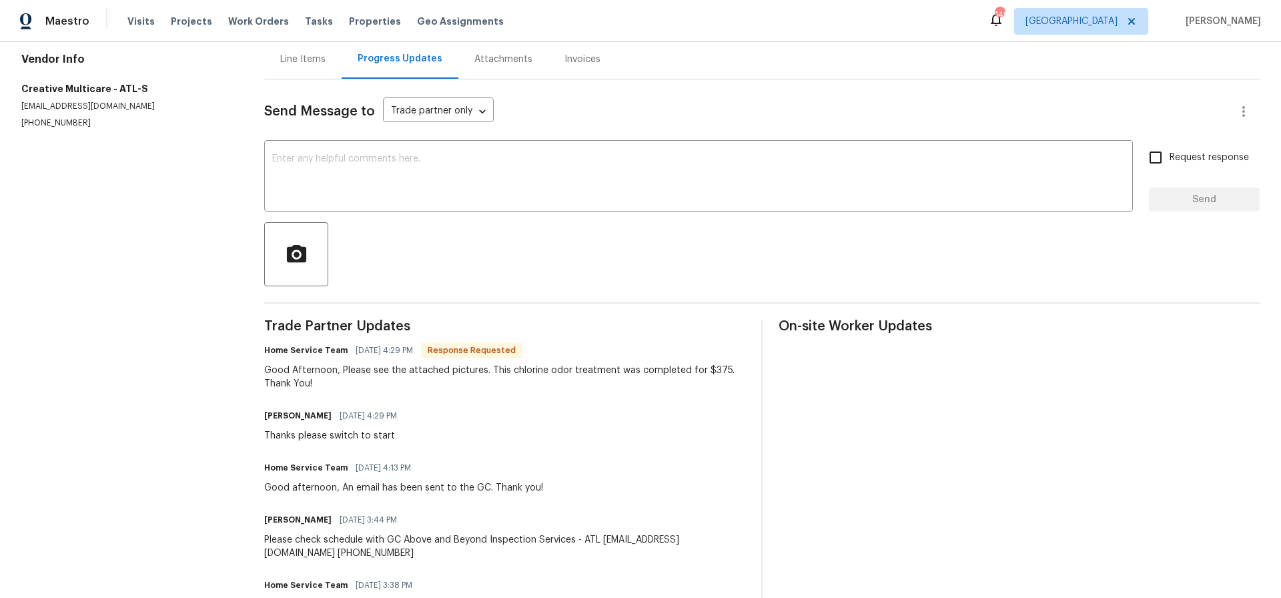
scroll to position [135, 0]
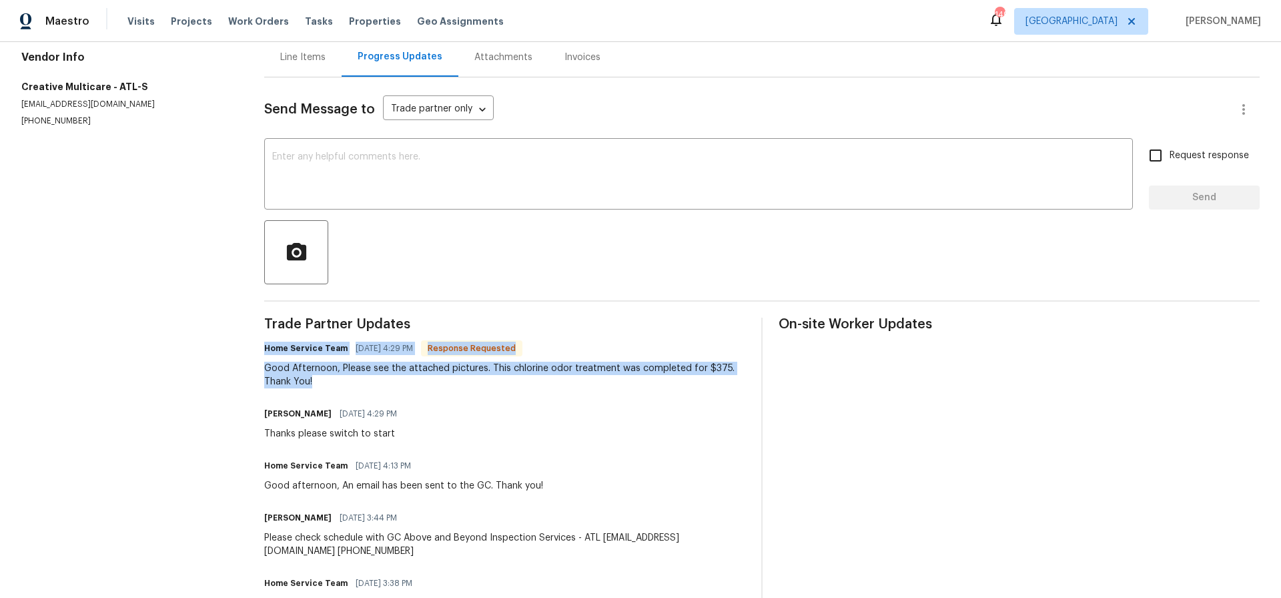
drag, startPoint x: 318, startPoint y: 354, endPoint x: 479, endPoint y: 388, distance: 164.5
click at [479, 388] on div "Home Service Team 09/03/2025 4:29 PM Response Requested Good Afternoon, Please …" at bounding box center [504, 363] width 481 height 49
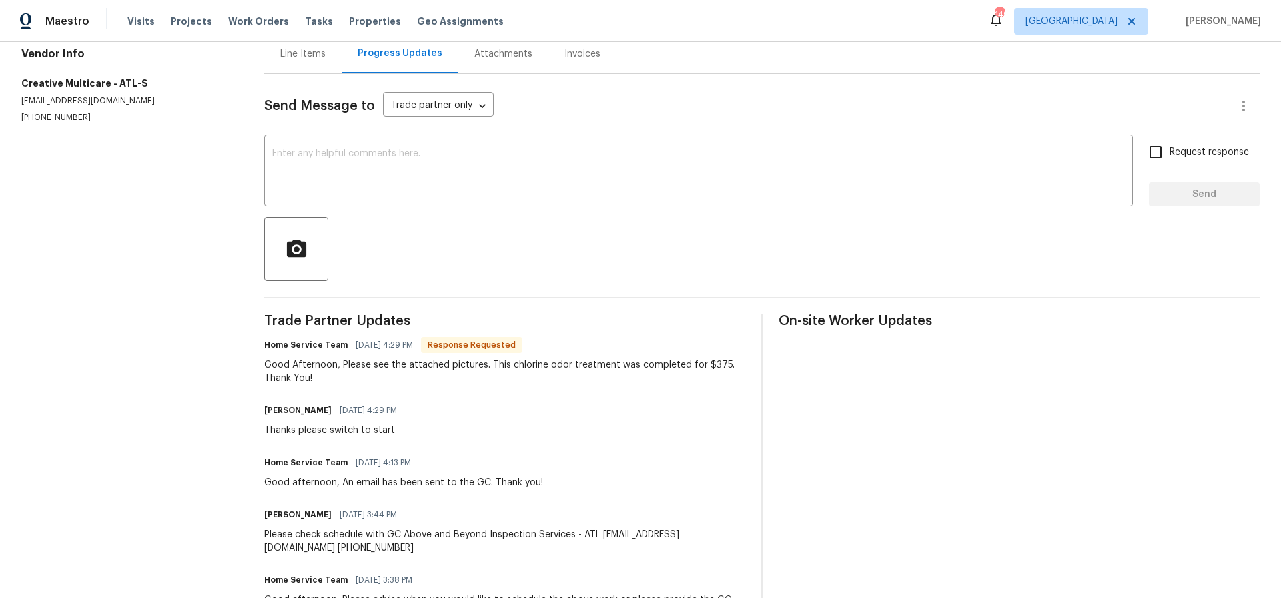
click at [298, 54] on div "Line Items" at bounding box center [302, 53] width 45 height 13
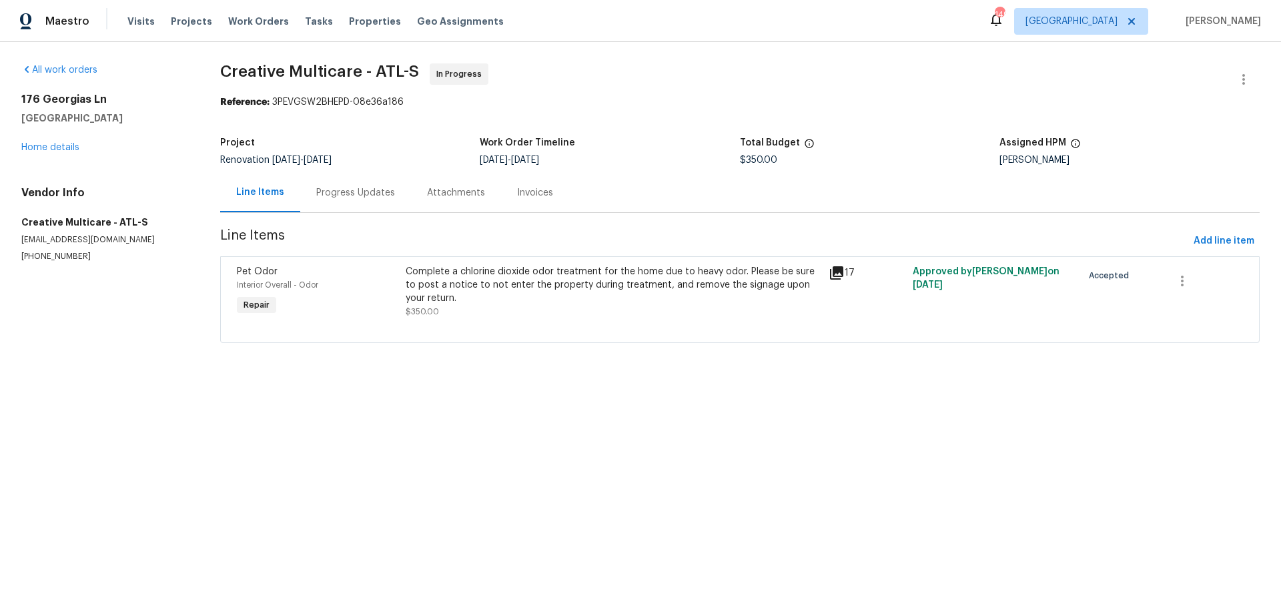
click at [465, 298] on div "Complete a chlorine dioxide odor treatment for the home due to heavy odor. Plea…" at bounding box center [613, 285] width 414 height 40
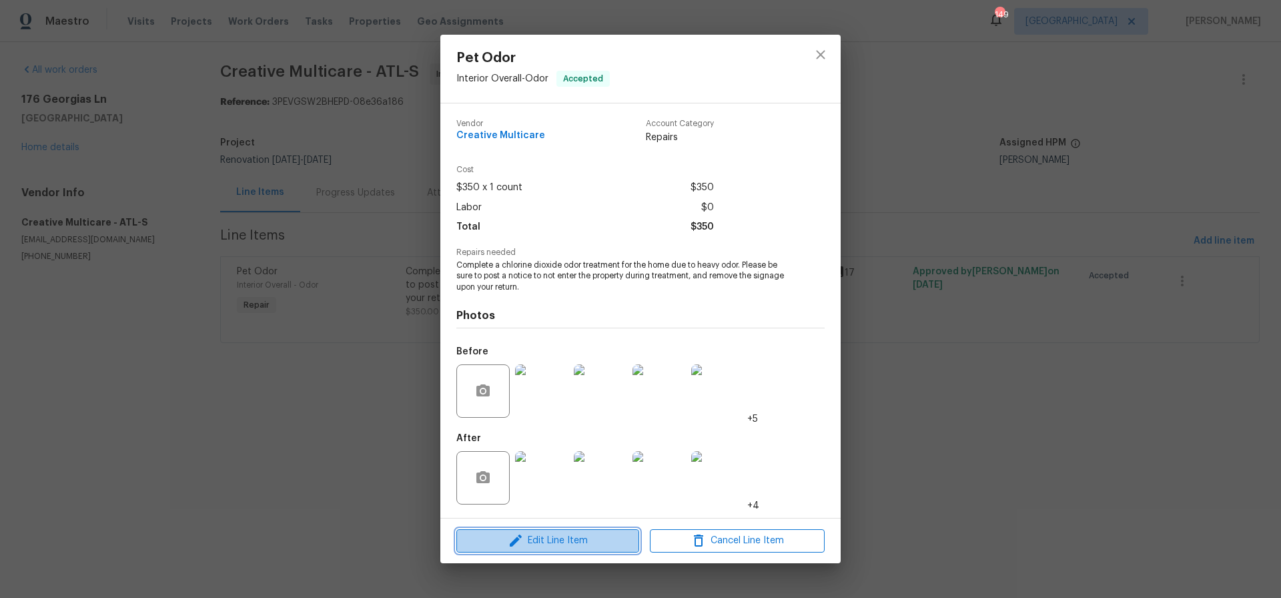
click at [568, 543] on span "Edit Line Item" at bounding box center [547, 541] width 175 height 17
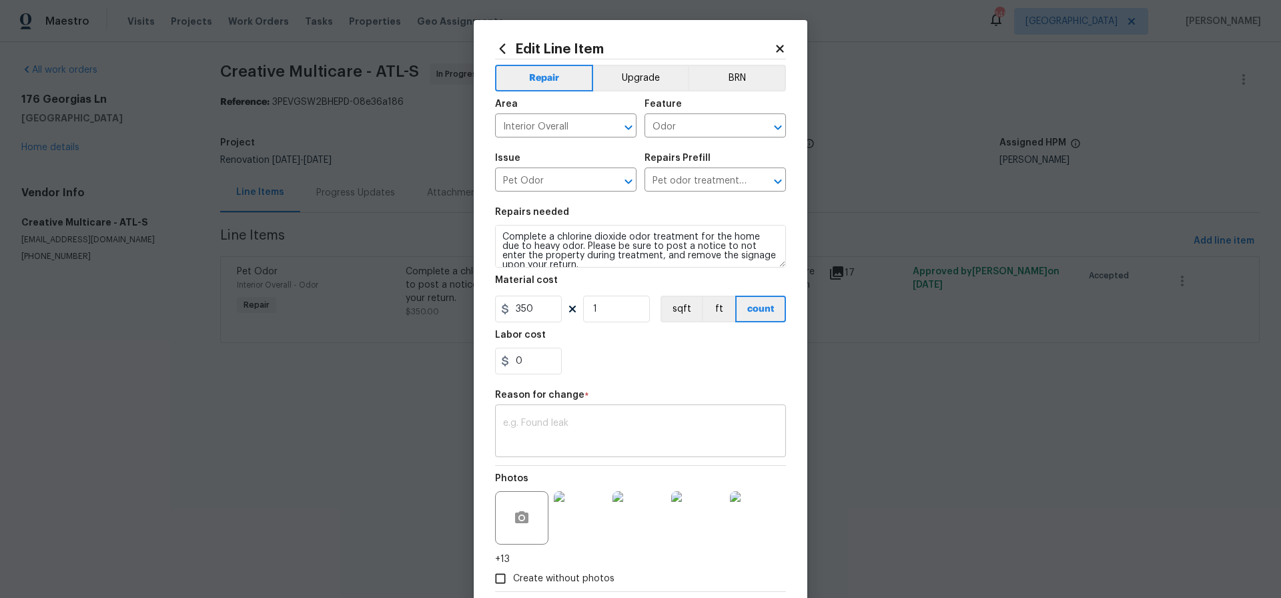
click at [512, 412] on div "x ​" at bounding box center [640, 432] width 291 height 49
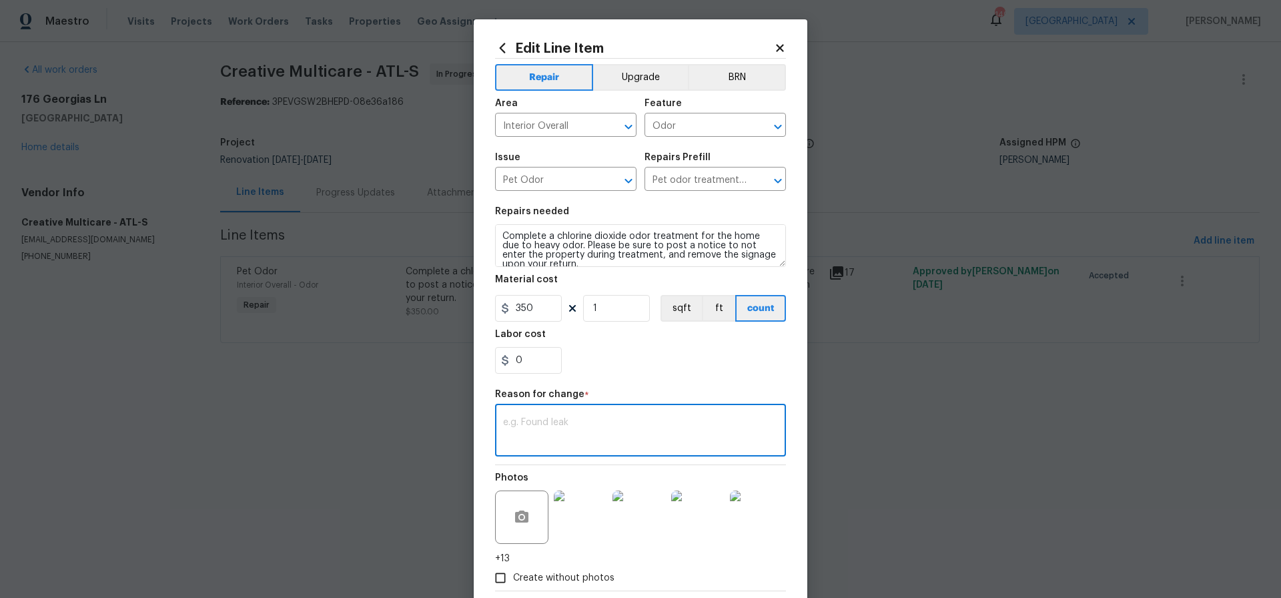
paste textarea "Home Service Team [DATE] 4:29 PM Response Requested Good Afternoon, Please see …"
type textarea "Home Service Team [DATE] 4:29 PM Response Requested Good Afternoon, Please see …"
click at [543, 311] on input "350" at bounding box center [528, 308] width 67 height 27
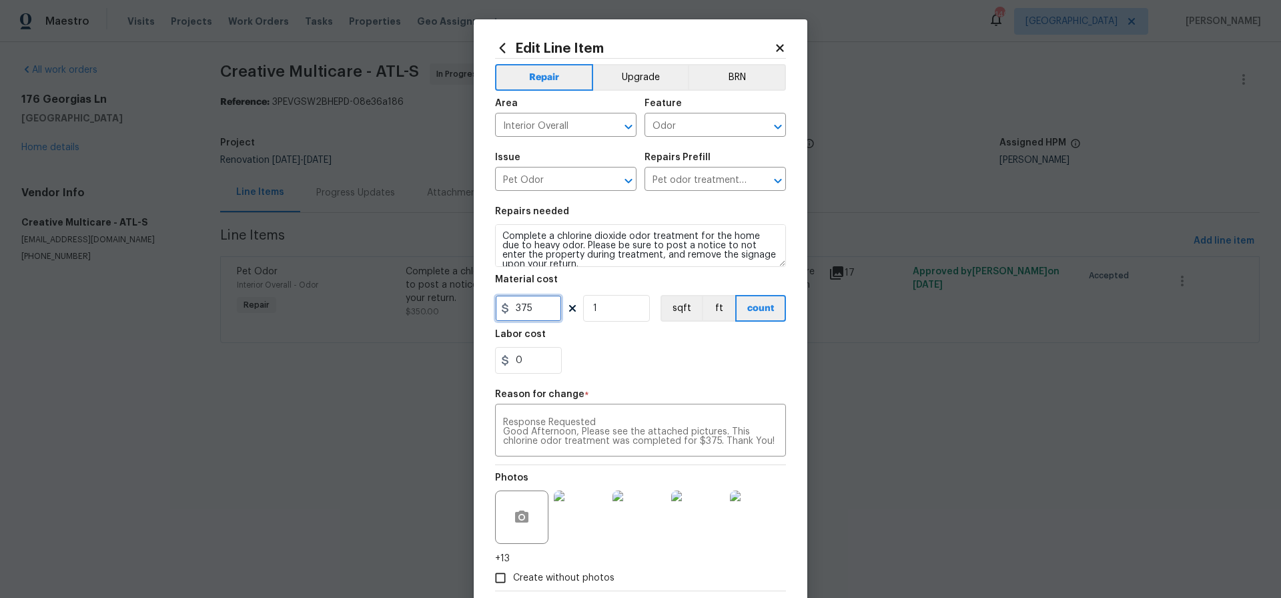
type input "375"
click at [615, 344] on div "Labor cost" at bounding box center [640, 338] width 291 height 17
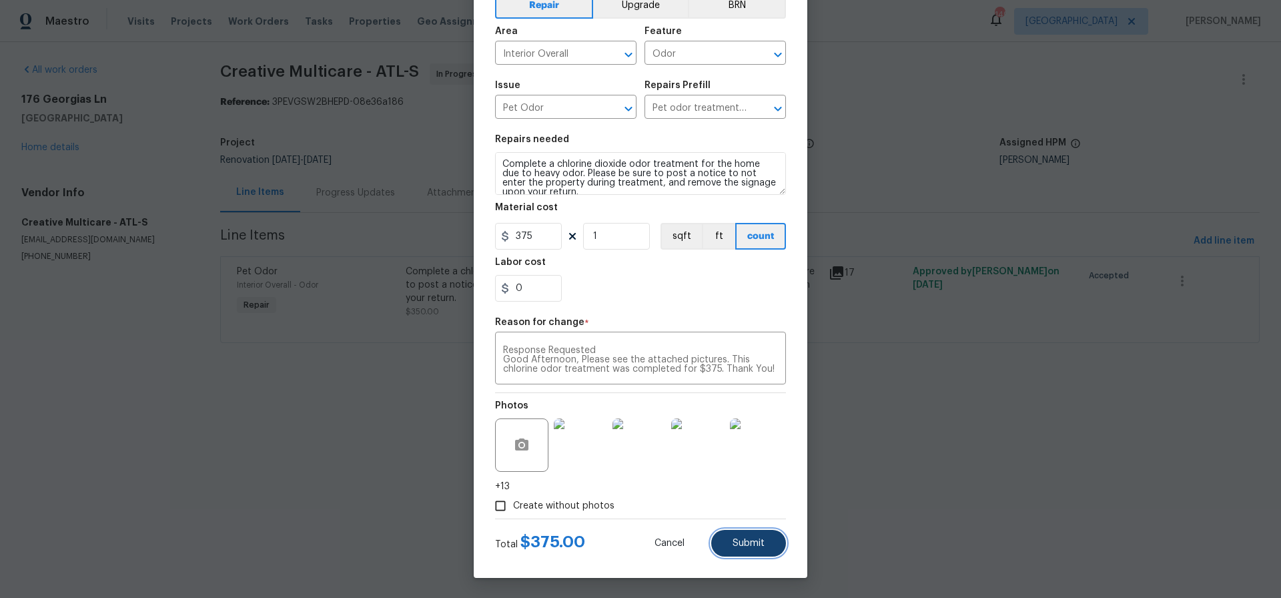
click at [752, 542] on span "Submit" at bounding box center [749, 544] width 32 height 10
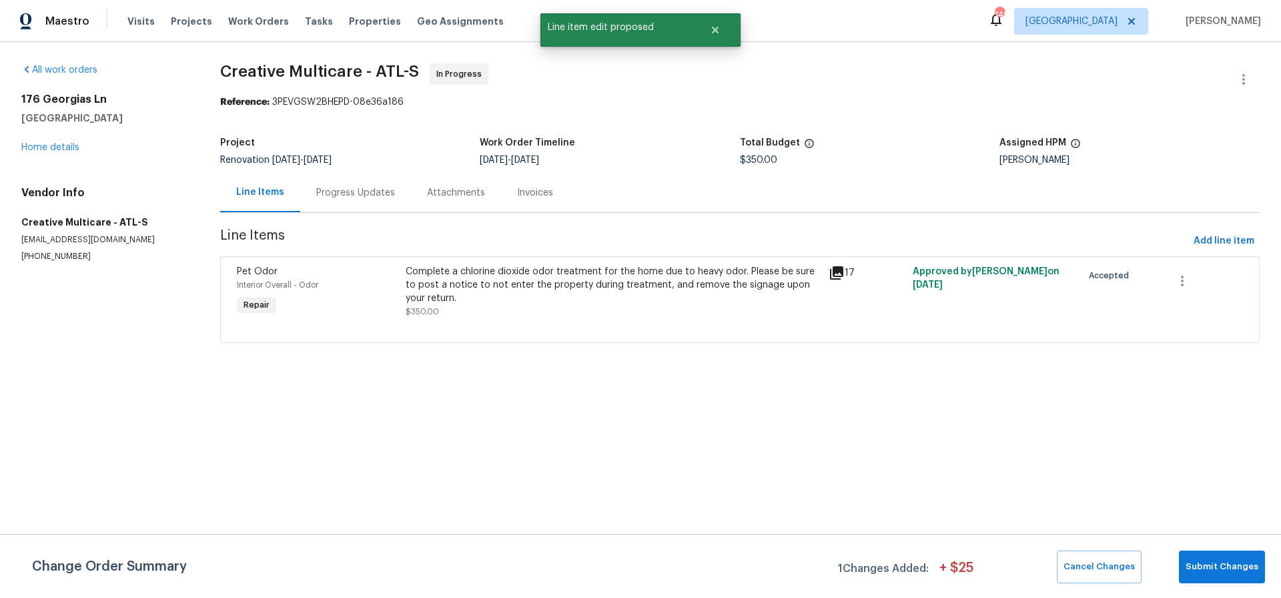
scroll to position [0, 0]
click at [1220, 564] on span "Submit Changes" at bounding box center [1222, 566] width 73 height 15
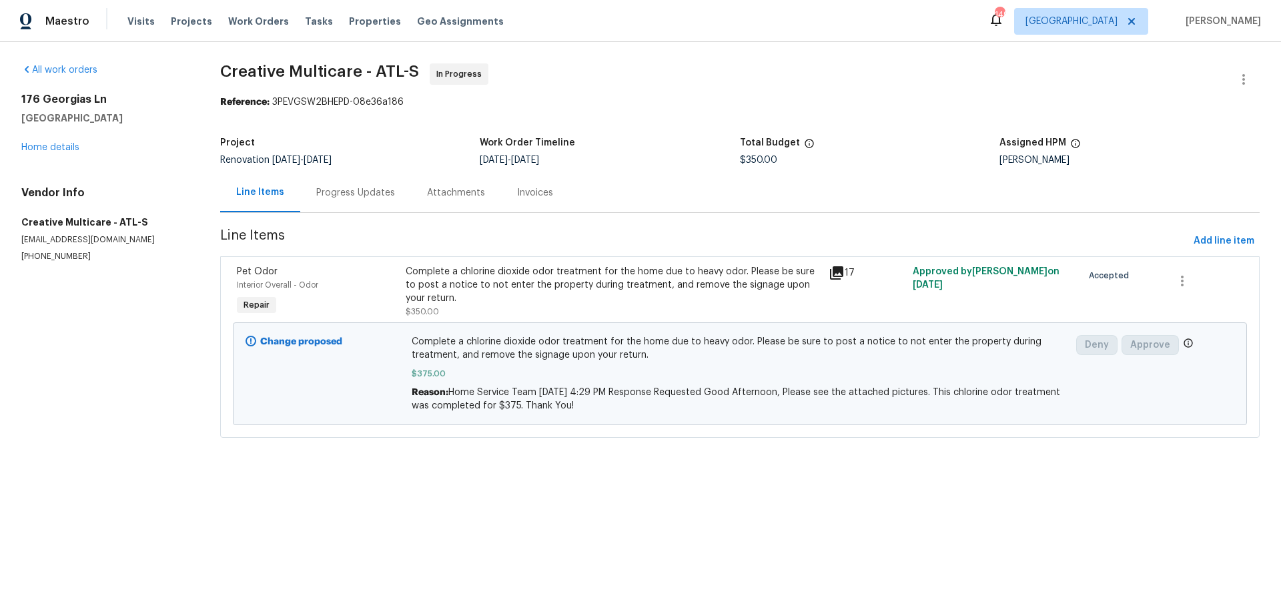
click at [350, 193] on div "Progress Updates" at bounding box center [355, 192] width 79 height 13
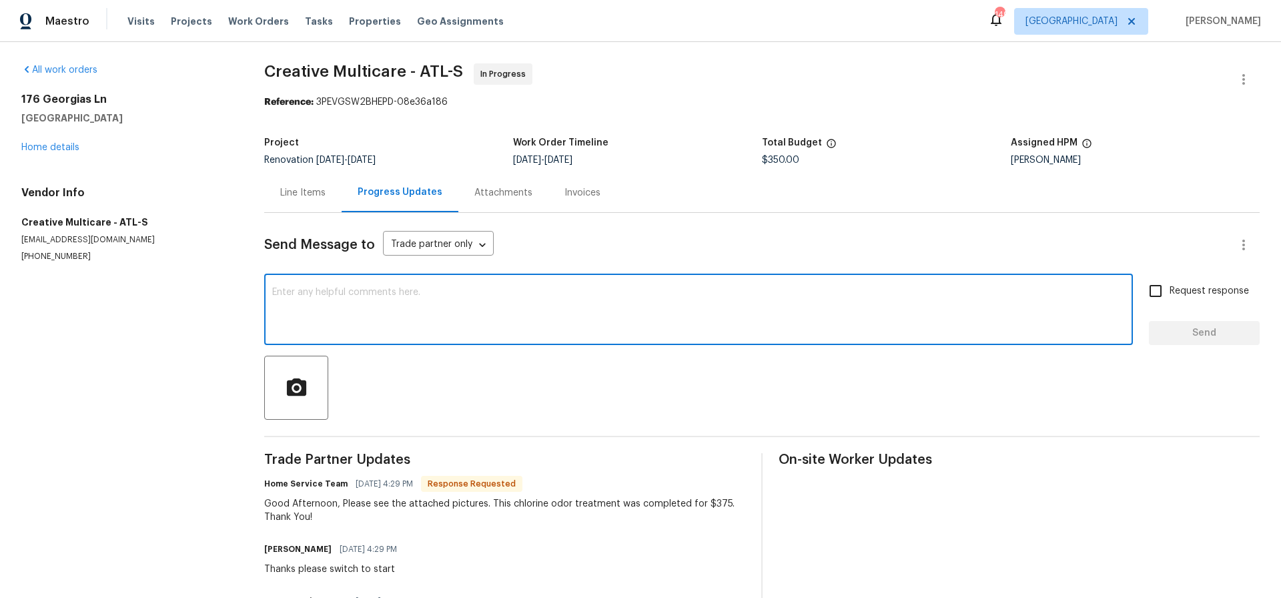
click at [362, 288] on textarea at bounding box center [698, 311] width 853 height 47
type textarea "Thanks WO is updated and sent for approval"
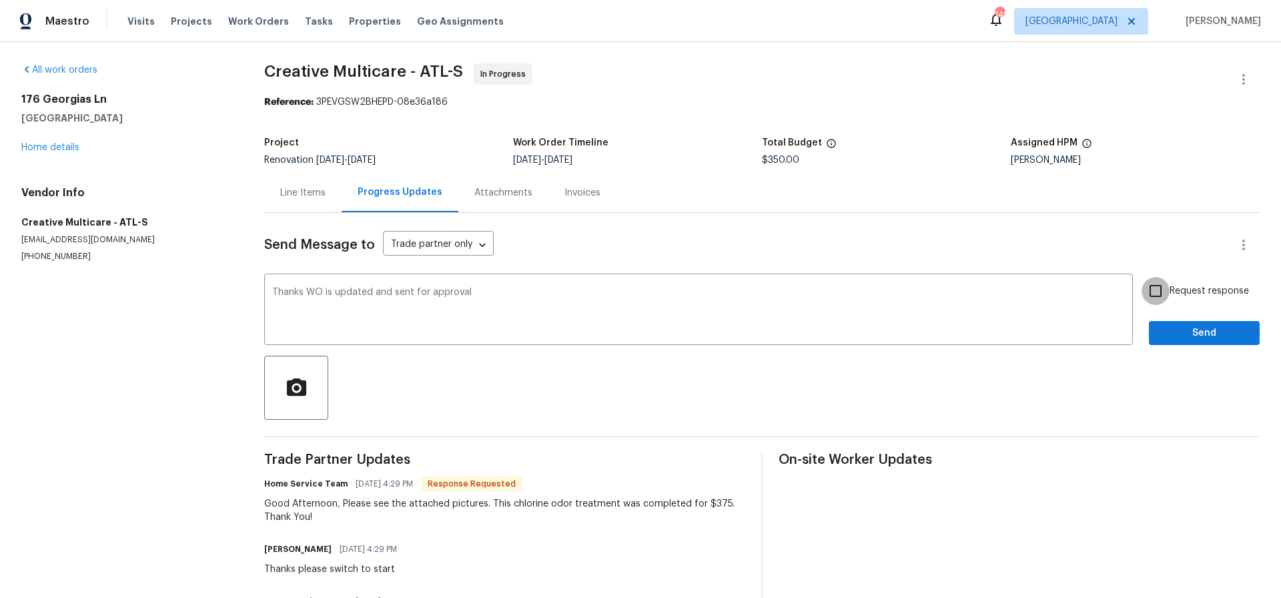
click at [1159, 290] on input "Request response" at bounding box center [1156, 291] width 28 height 28
checkbox input "true"
click at [1203, 334] on span "Send" at bounding box center [1204, 333] width 89 height 17
